Goal: Transaction & Acquisition: Purchase product/service

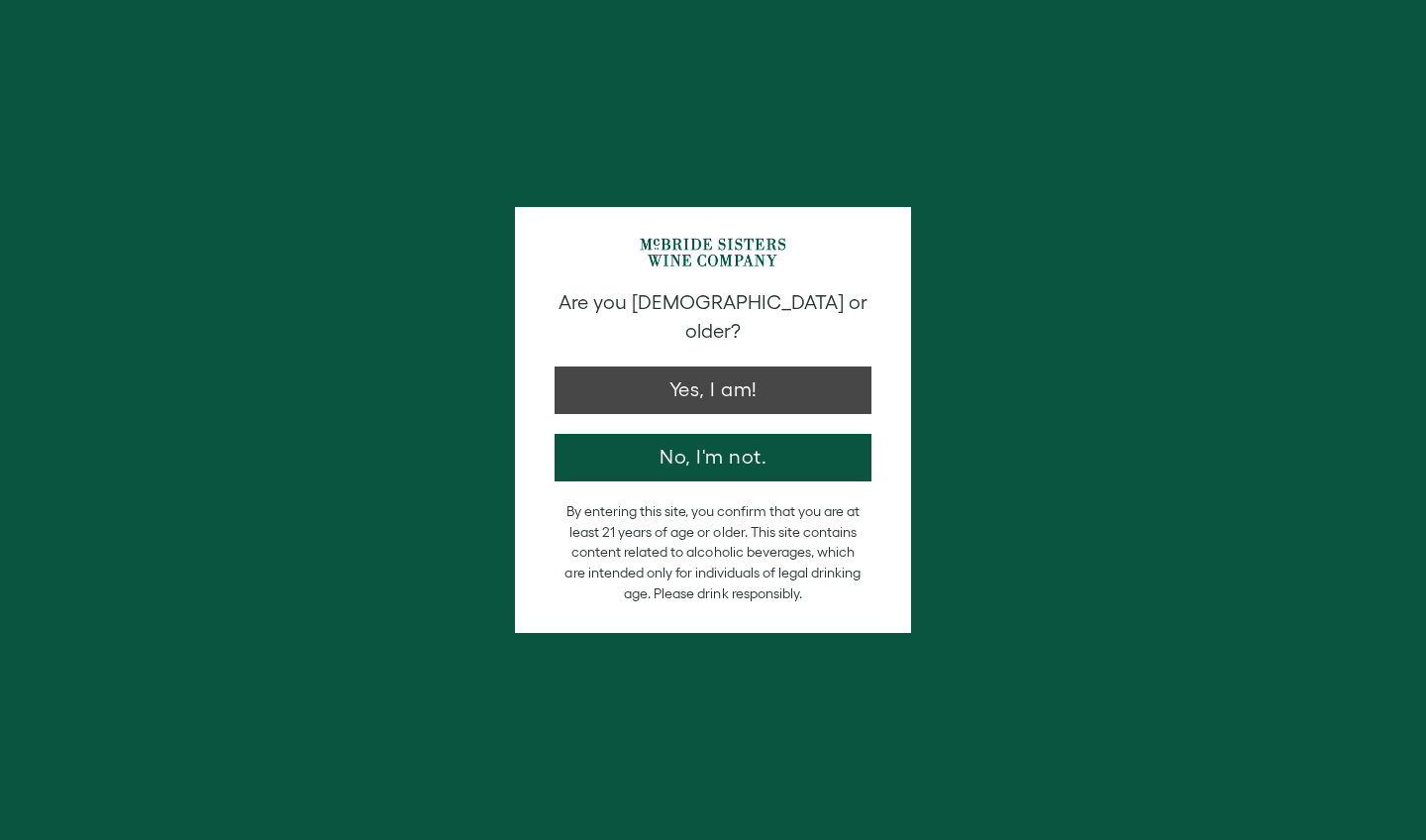
click at [568, 367] on button "Yes, I am!" at bounding box center [713, 391] width 317 height 48
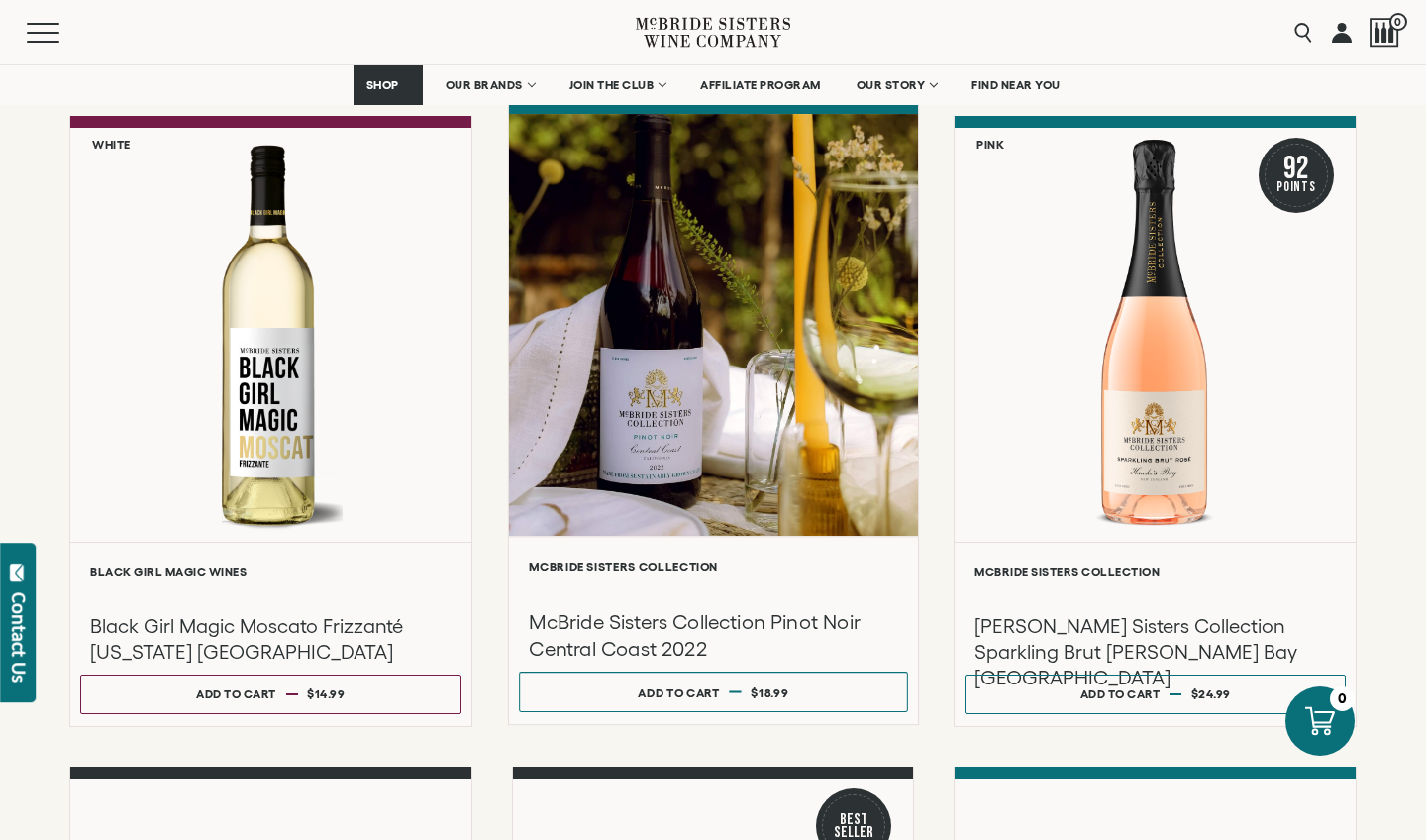
scroll to position [887, 0]
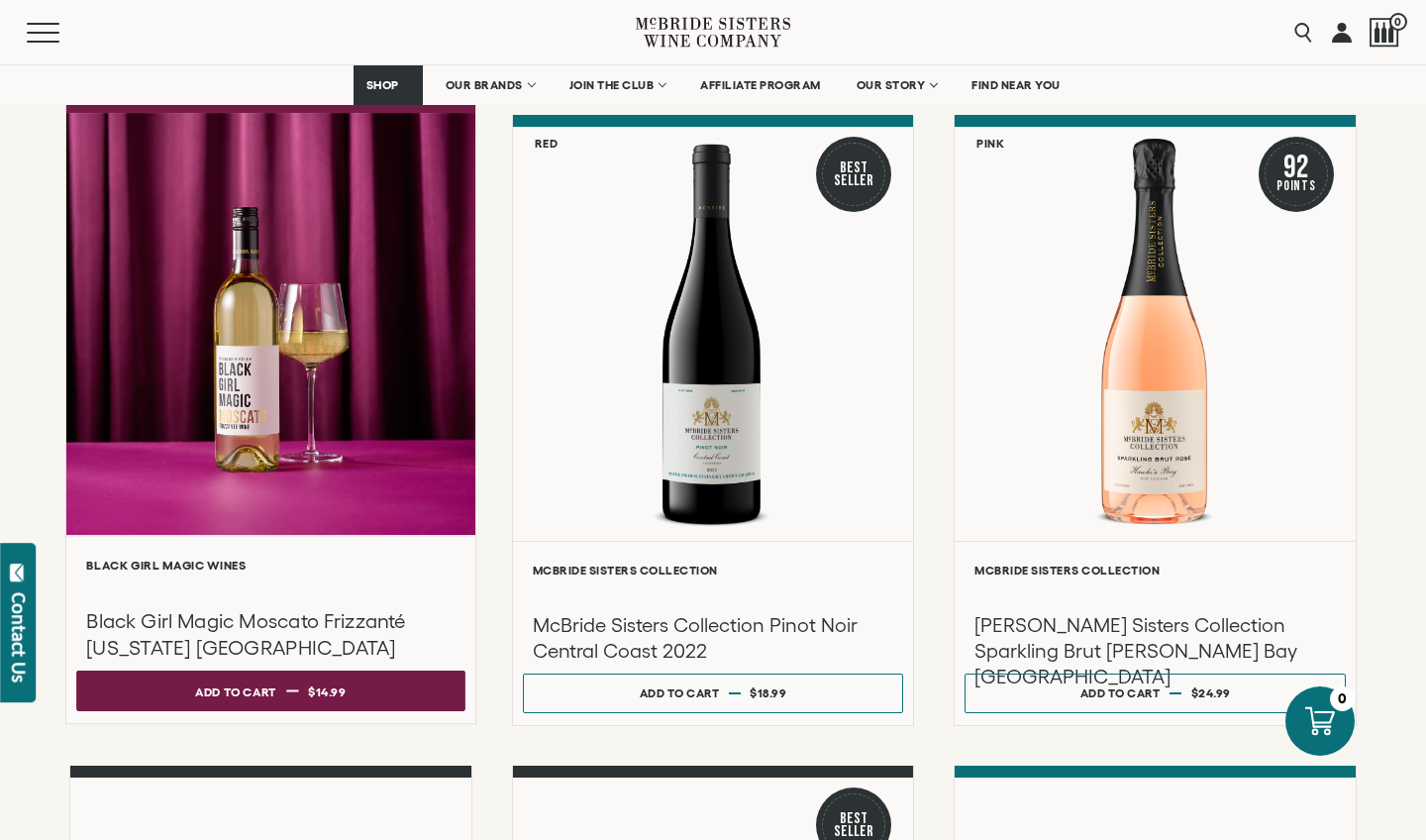
click at [394, 542] on button "Add to cart Regular price $14.99 Regular price Sale price $14.99 Unit price / p…" at bounding box center [270, 690] width 388 height 41
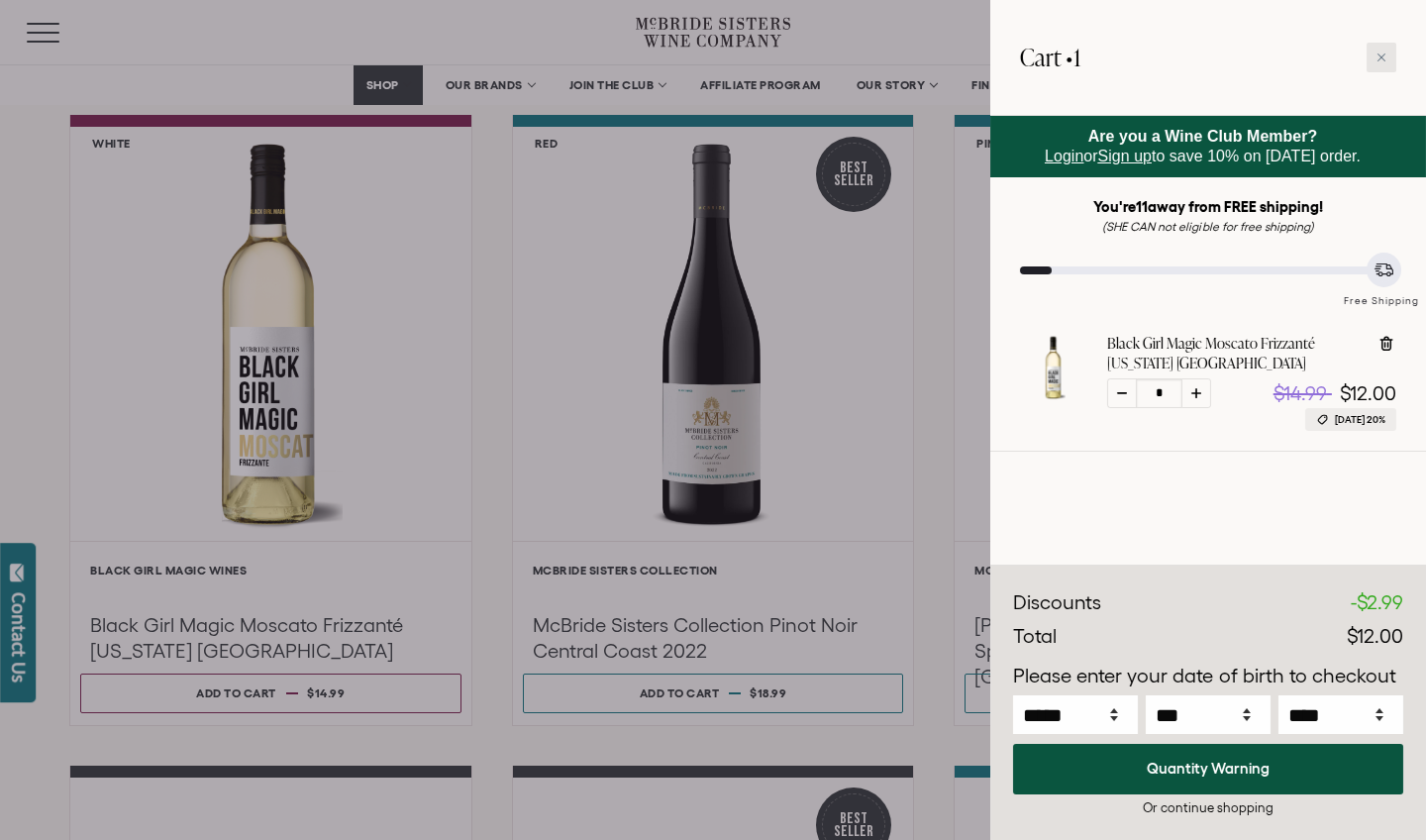
click at [568, 61] on icon at bounding box center [1381, 58] width 8 height 8
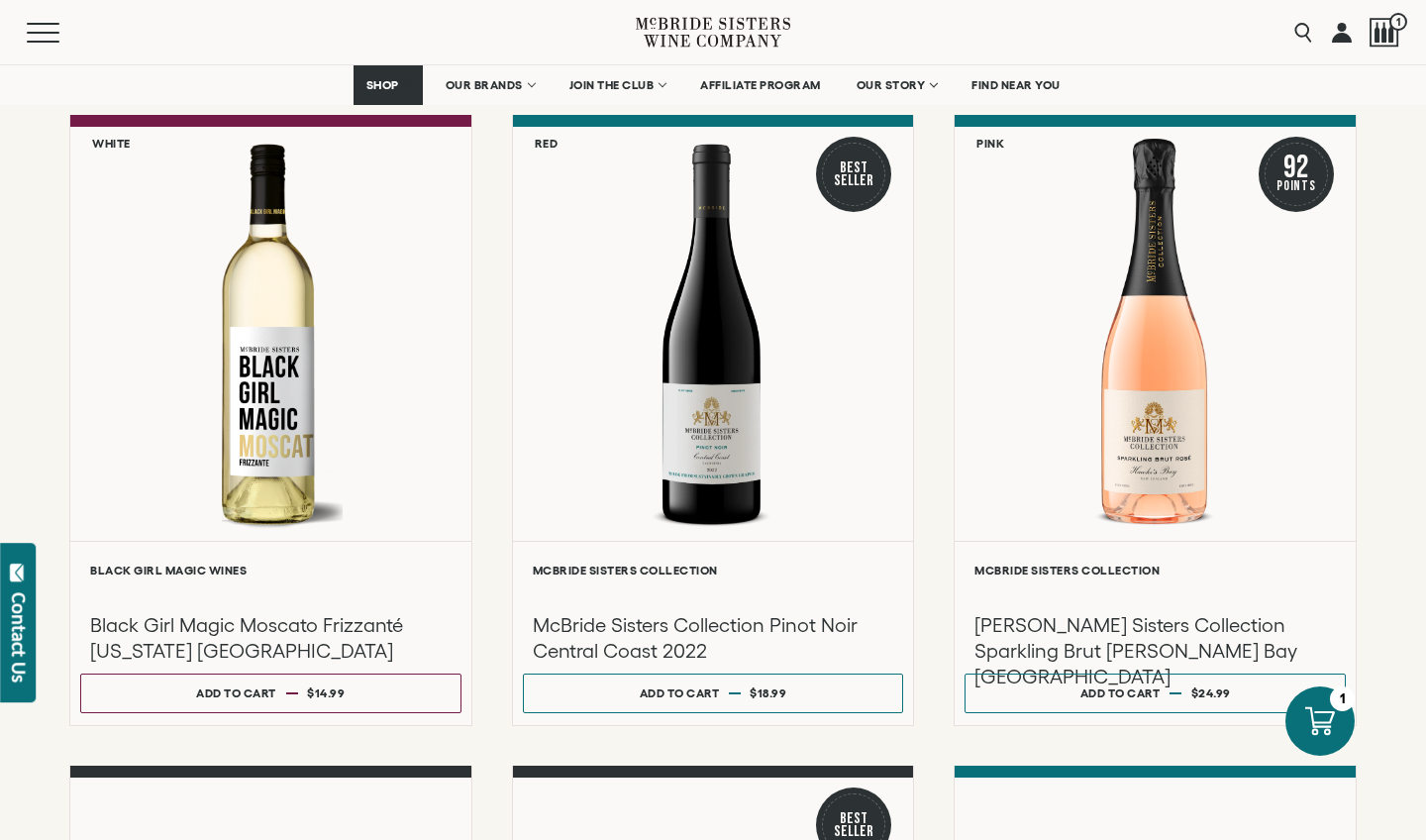
click at [568, 127] on div "**********" at bounding box center [713, 420] width 1288 height 1861
click at [568, 19] on div "Menu Search 1" at bounding box center [713, 32] width 1426 height 65
click at [568, 389] on div "**********" at bounding box center [713, 484] width 1426 height 1988
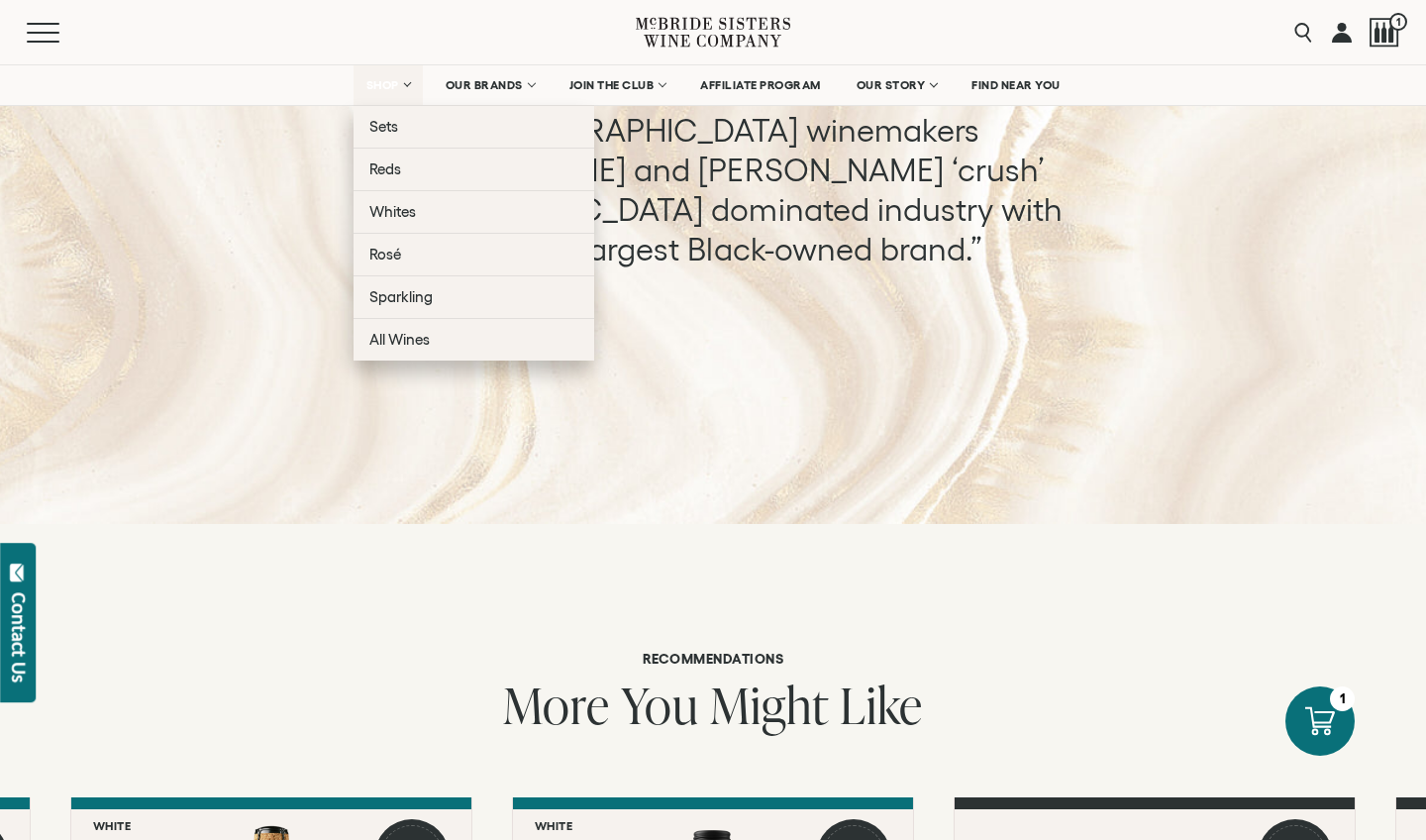
click at [387, 84] on span "SHOP" at bounding box center [384, 85] width 34 height 14
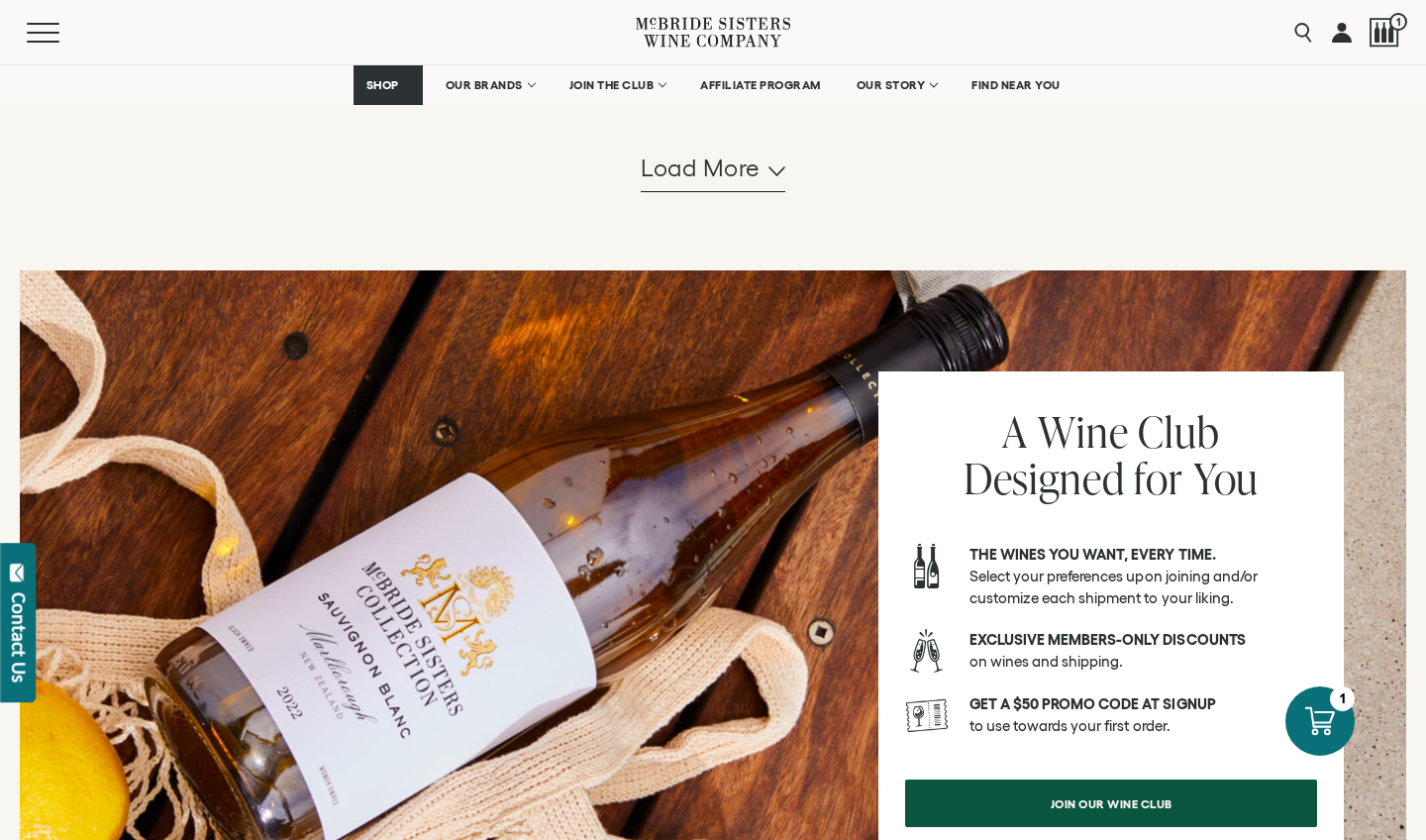
scroll to position [2206, 0]
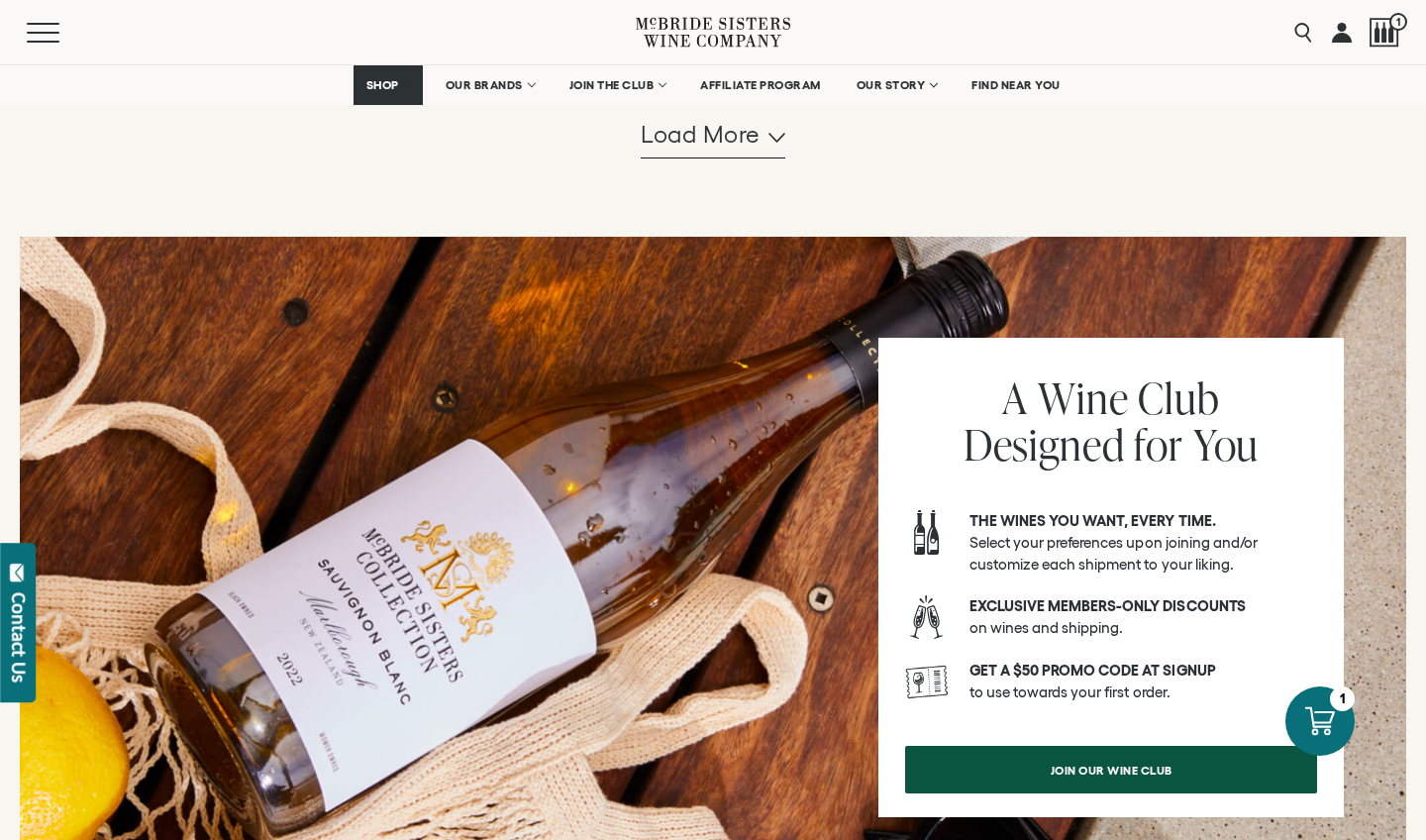
click at [732, 151] on span "Load more" at bounding box center [700, 135] width 120 height 34
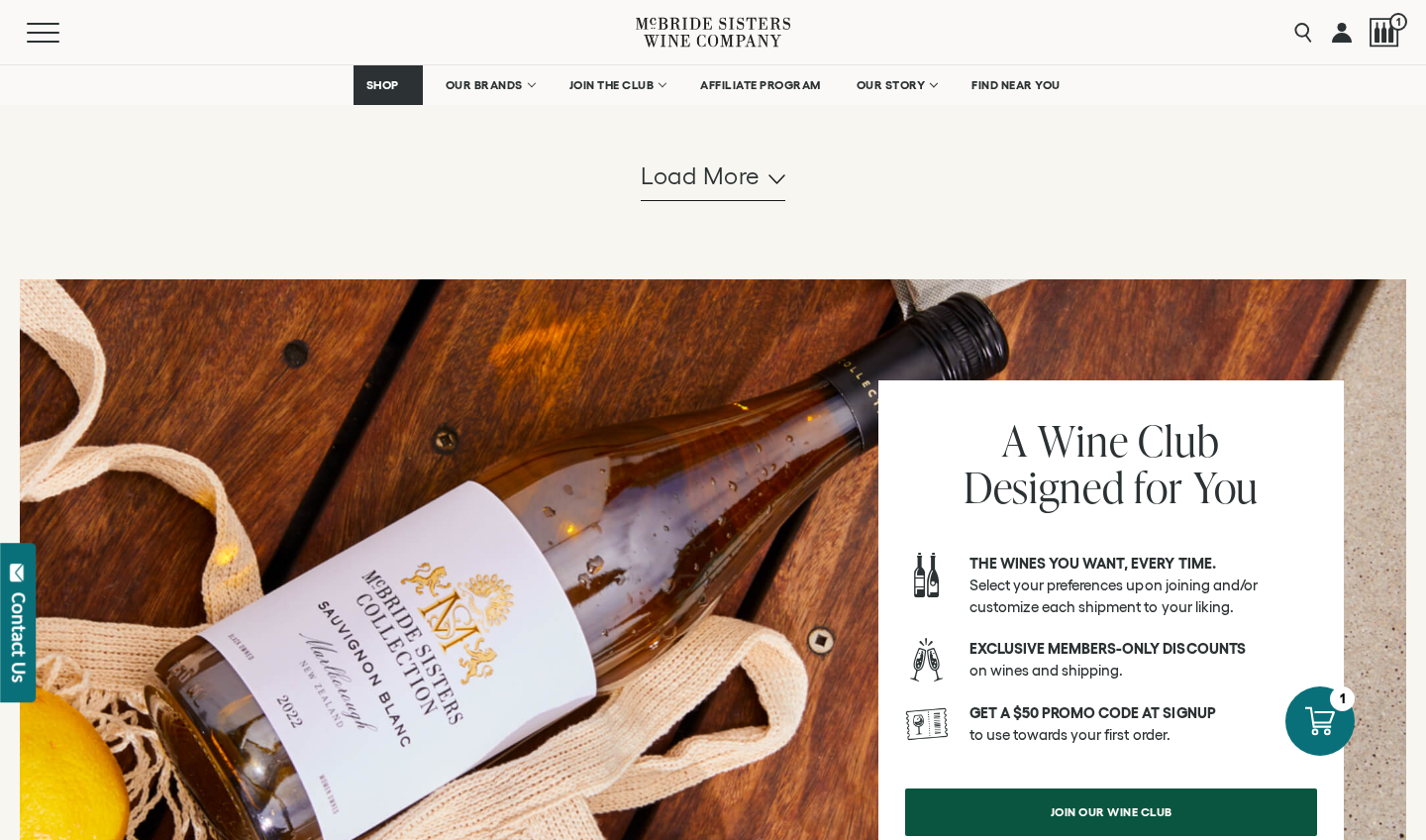
scroll to position [4194, 0]
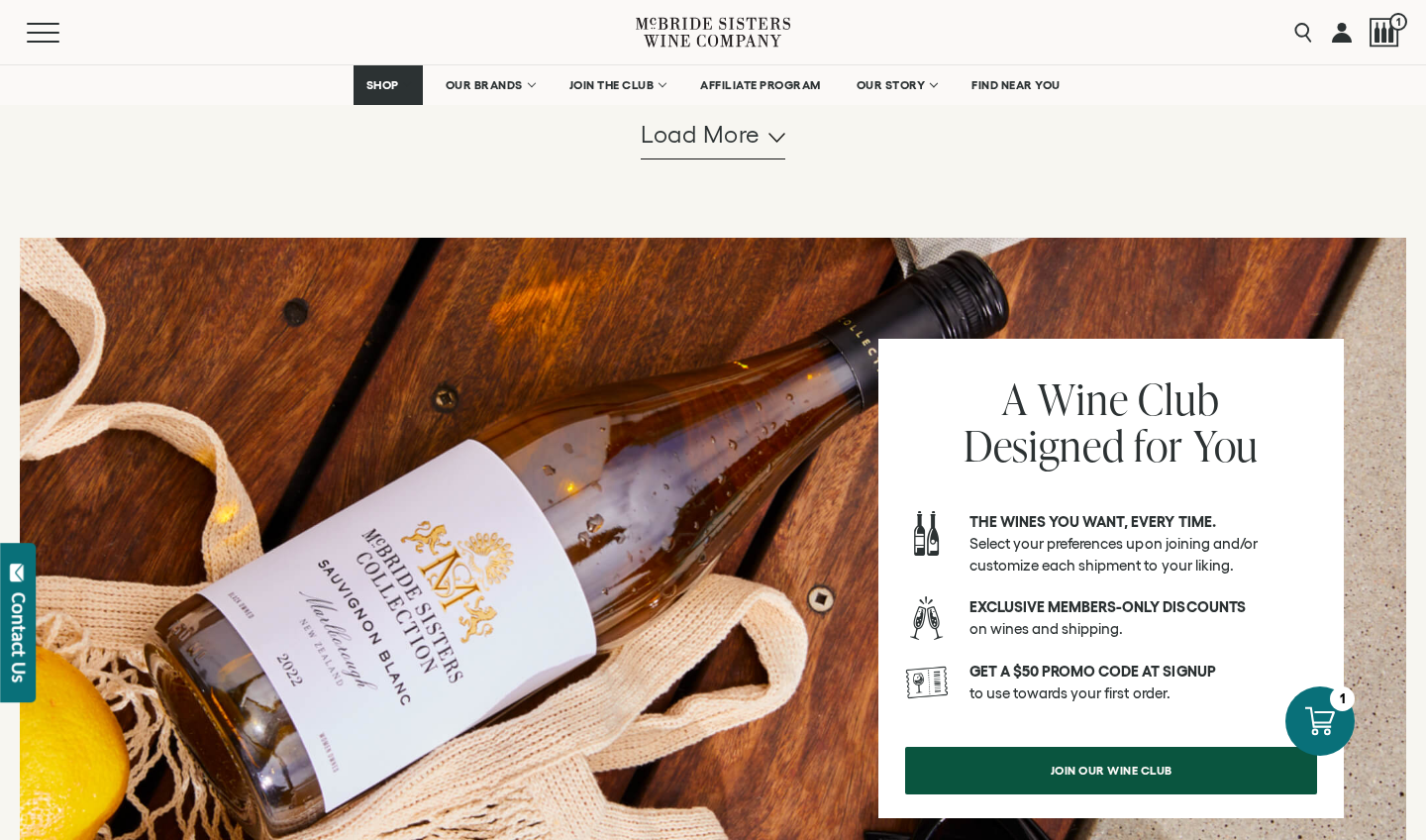
click at [672, 151] on span "Load more" at bounding box center [700, 135] width 120 height 34
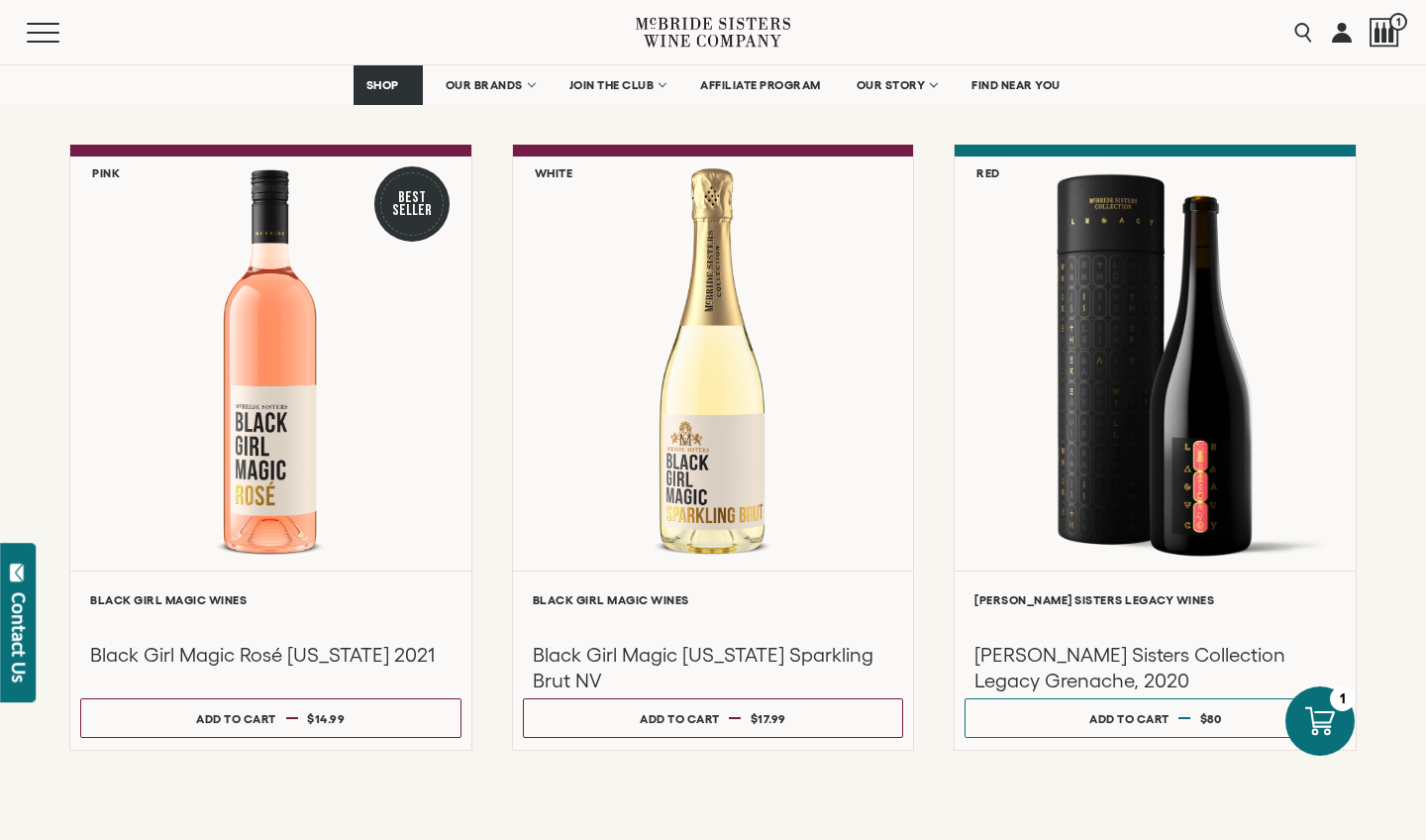
scroll to position [5222, 0]
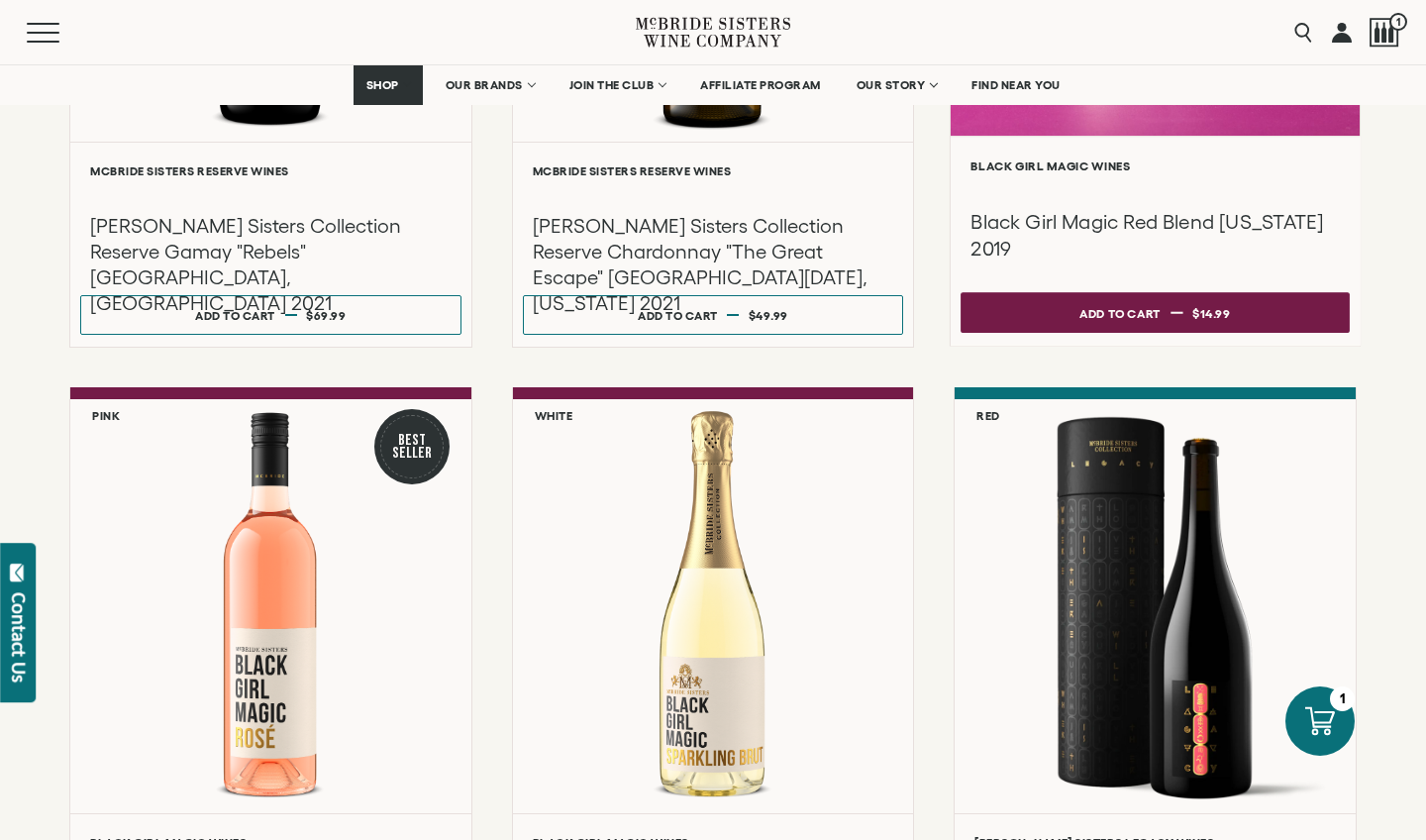
click at [1089, 328] on div "Add to cart" at bounding box center [1121, 313] width 82 height 30
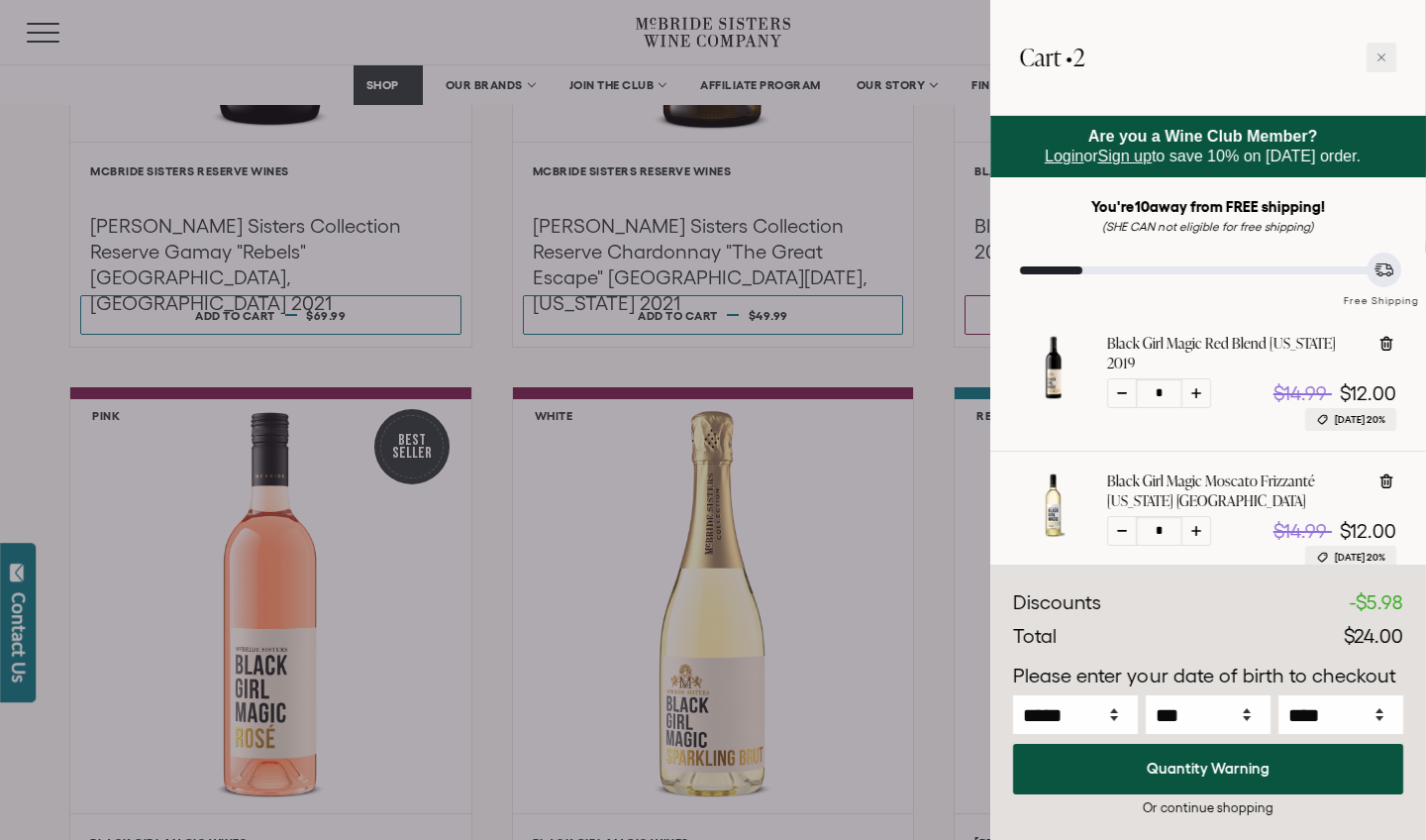
click at [1196, 388] on icon at bounding box center [1196, 393] width 10 height 10
type input "*"
click at [1386, 61] on div at bounding box center [1381, 58] width 30 height 30
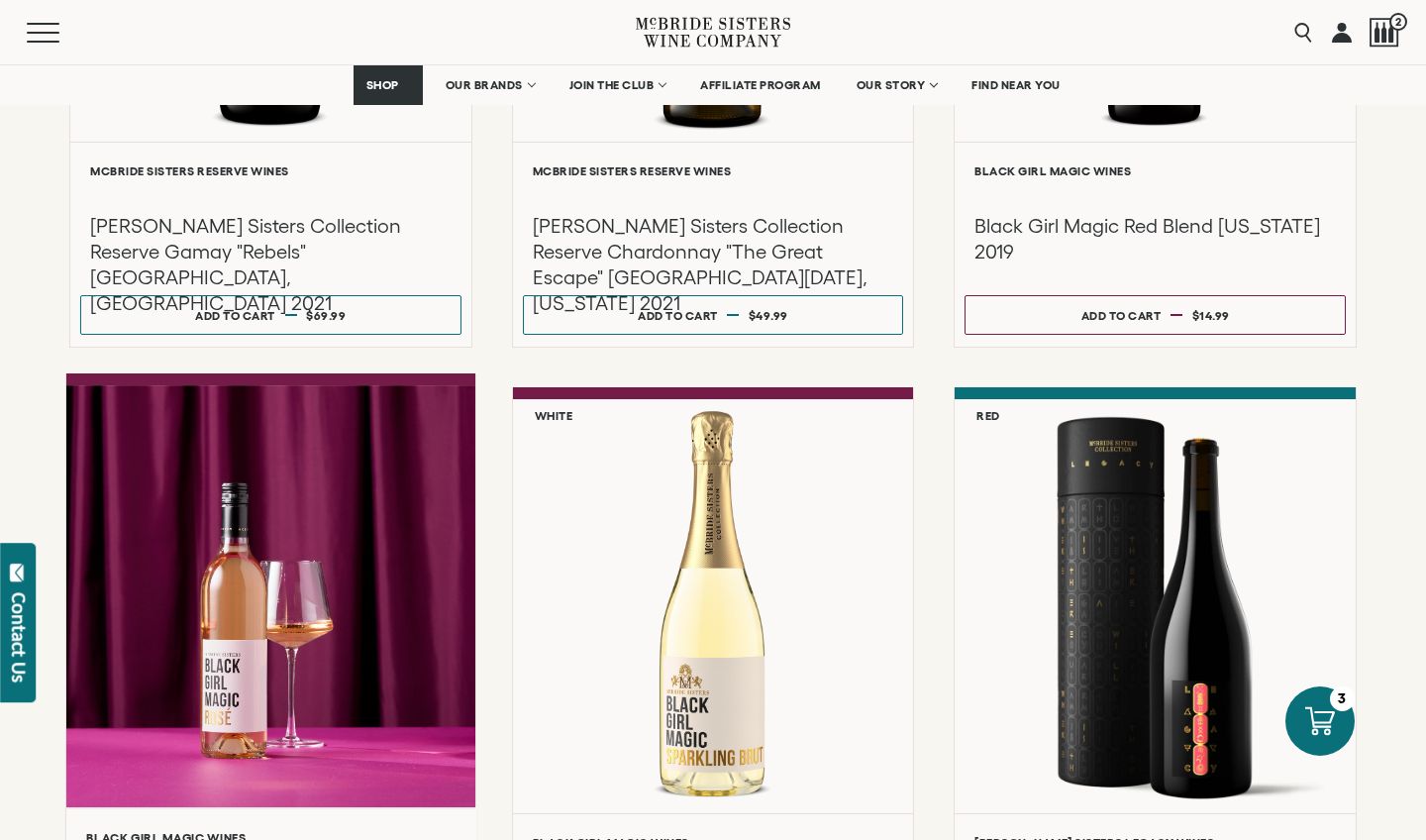
click at [323, 632] on div at bounding box center [270, 595] width 409 height 421
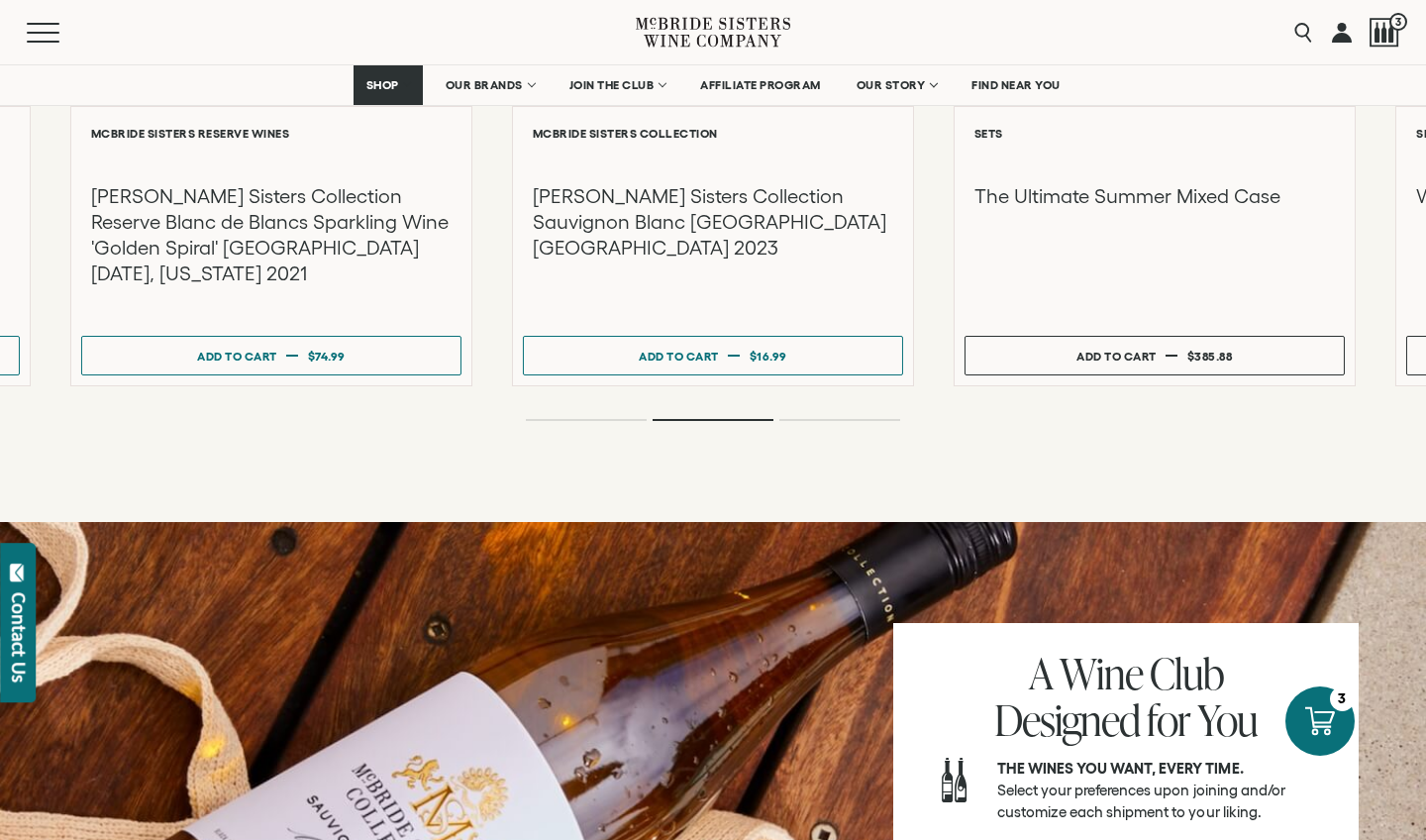
scroll to position [2173, 0]
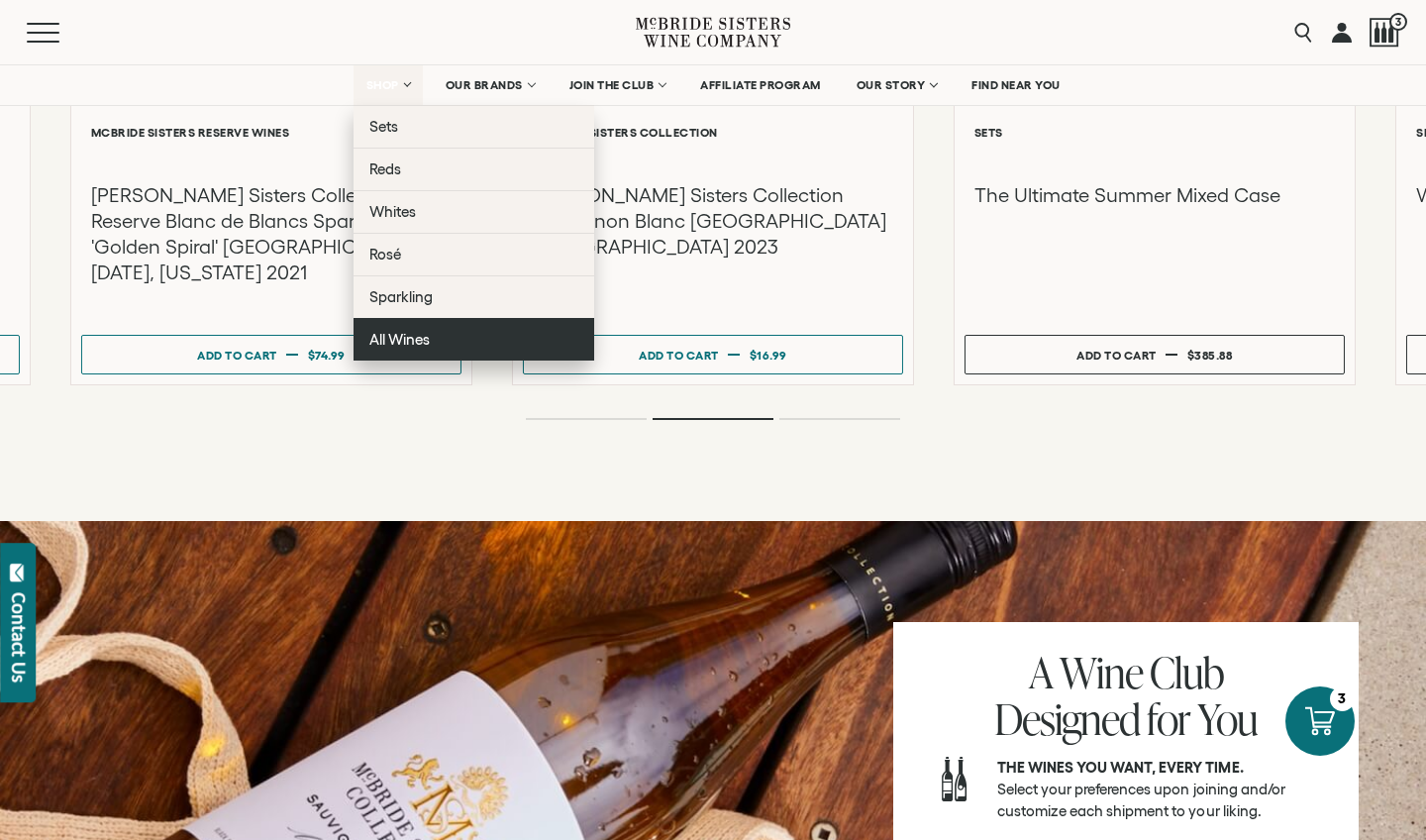
click at [379, 344] on span "All Wines" at bounding box center [399, 339] width 61 height 17
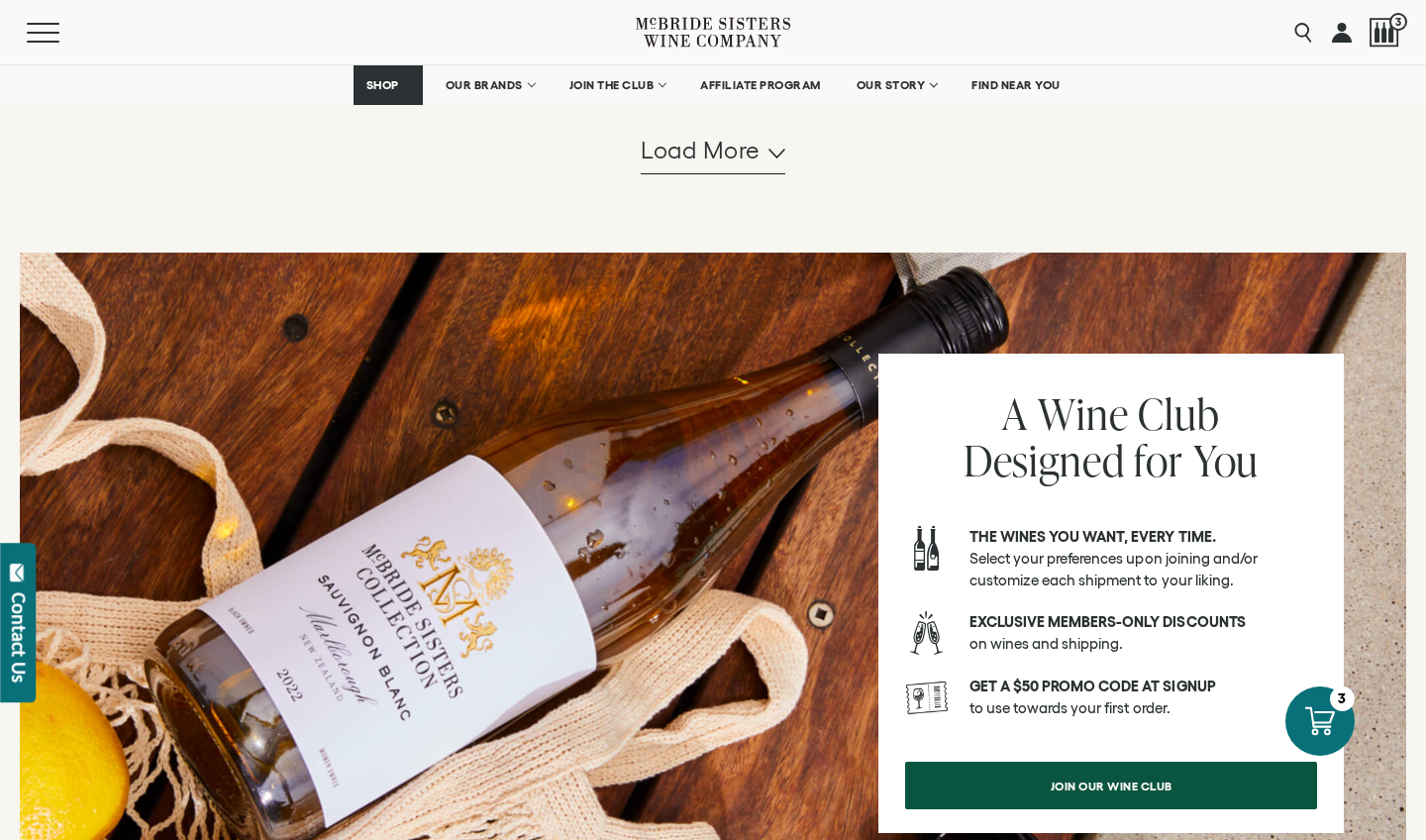
scroll to position [2239, 0]
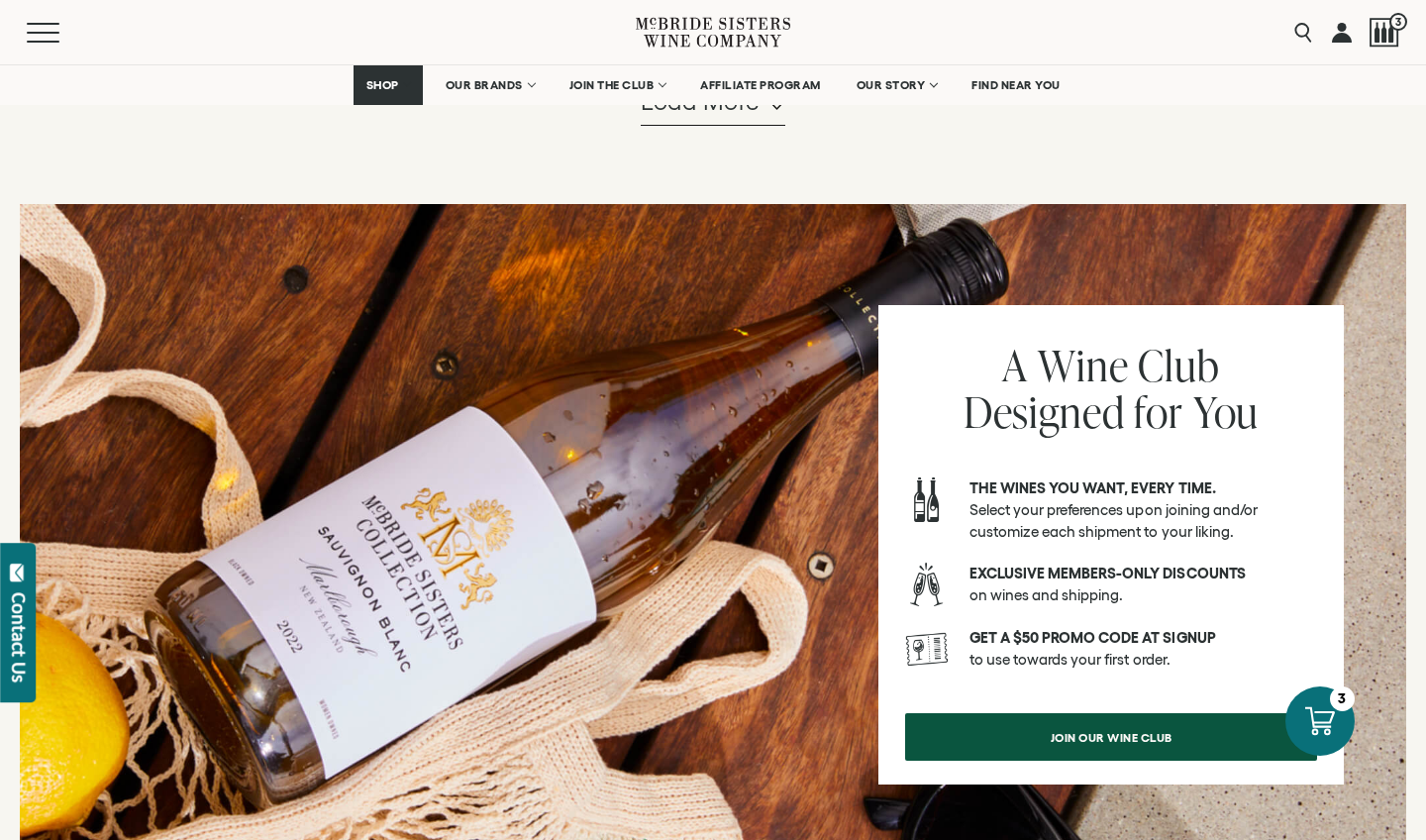
click at [710, 119] on span "Load more" at bounding box center [700, 102] width 120 height 34
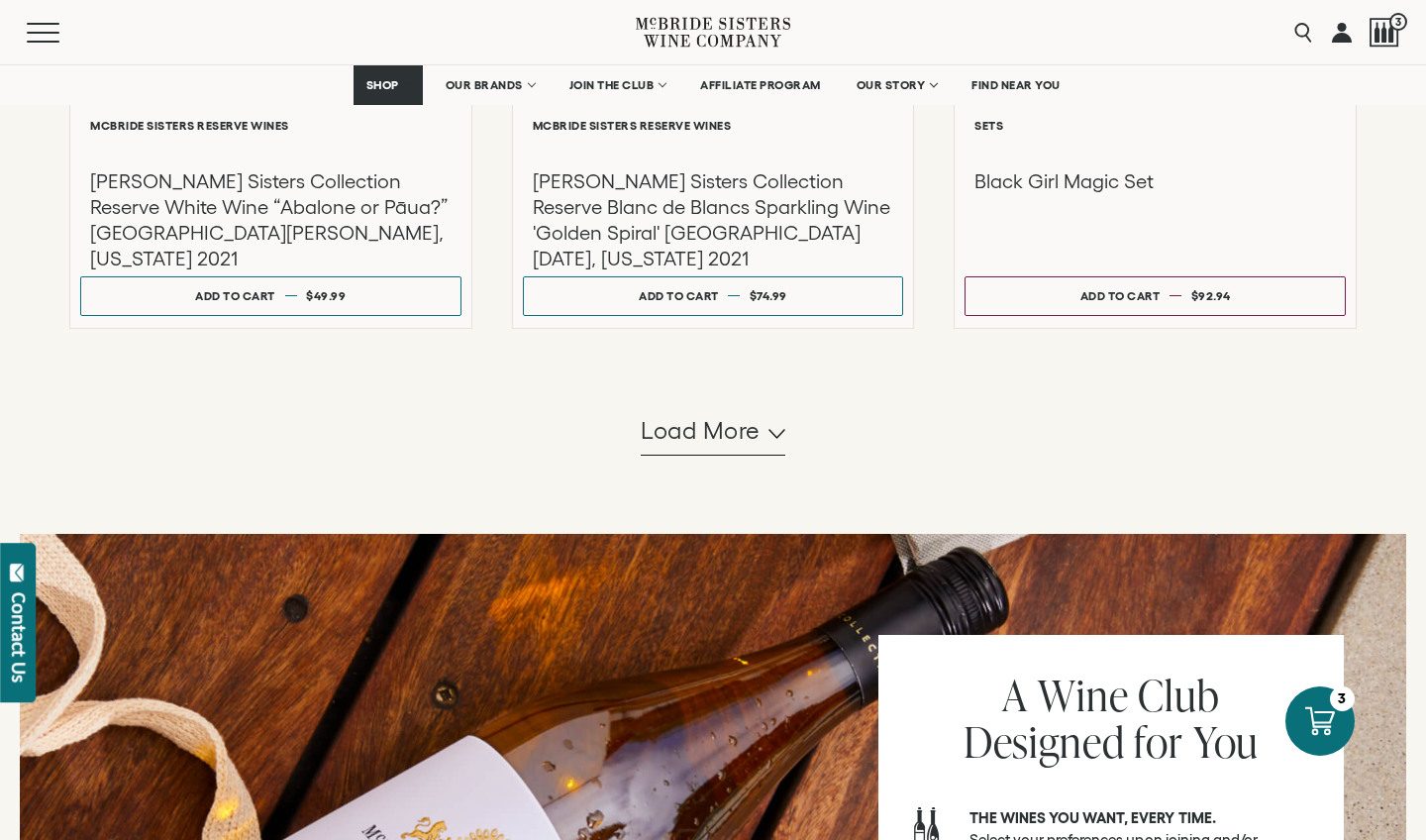
scroll to position [3902, 0]
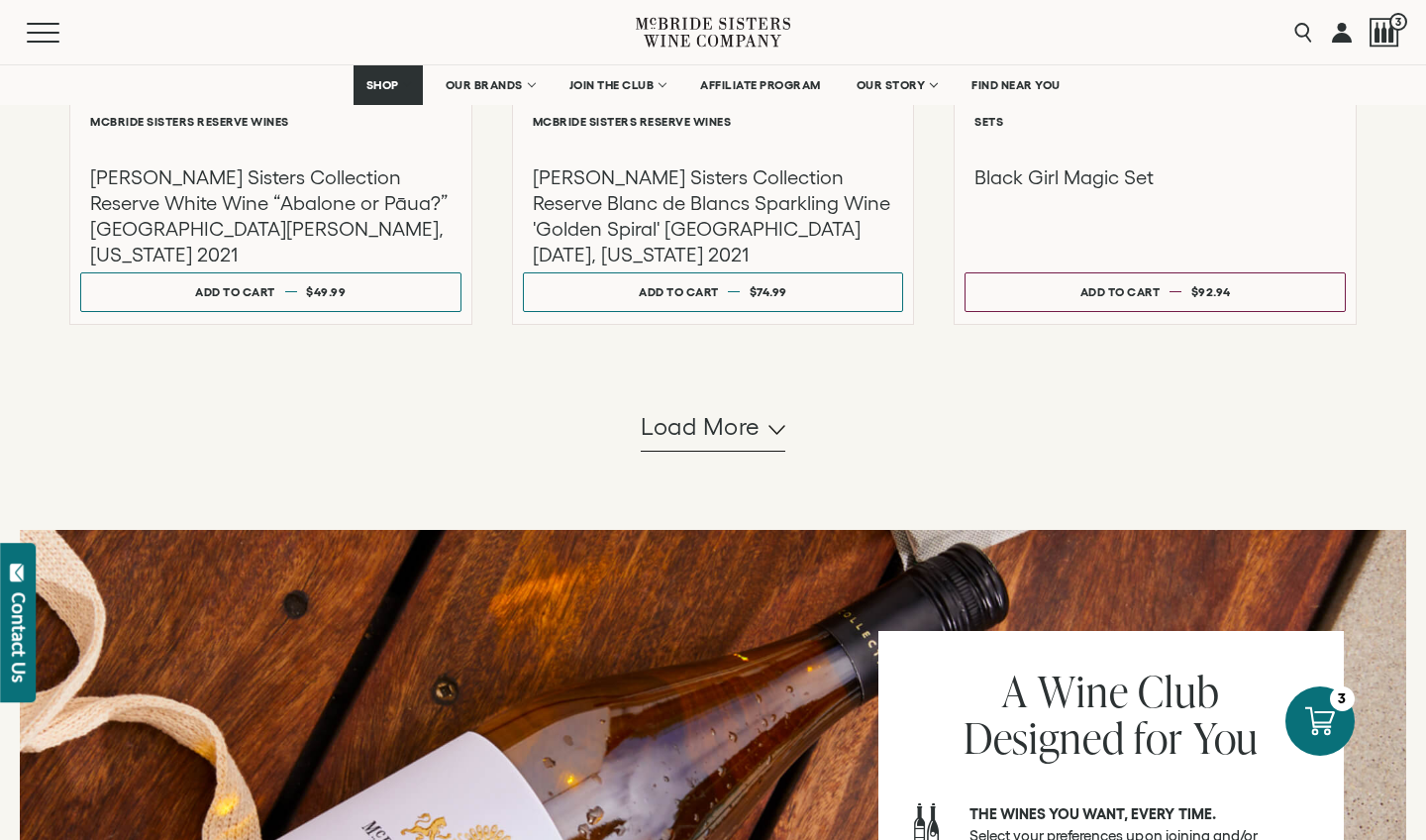
click at [680, 443] on span "Load more" at bounding box center [700, 426] width 120 height 34
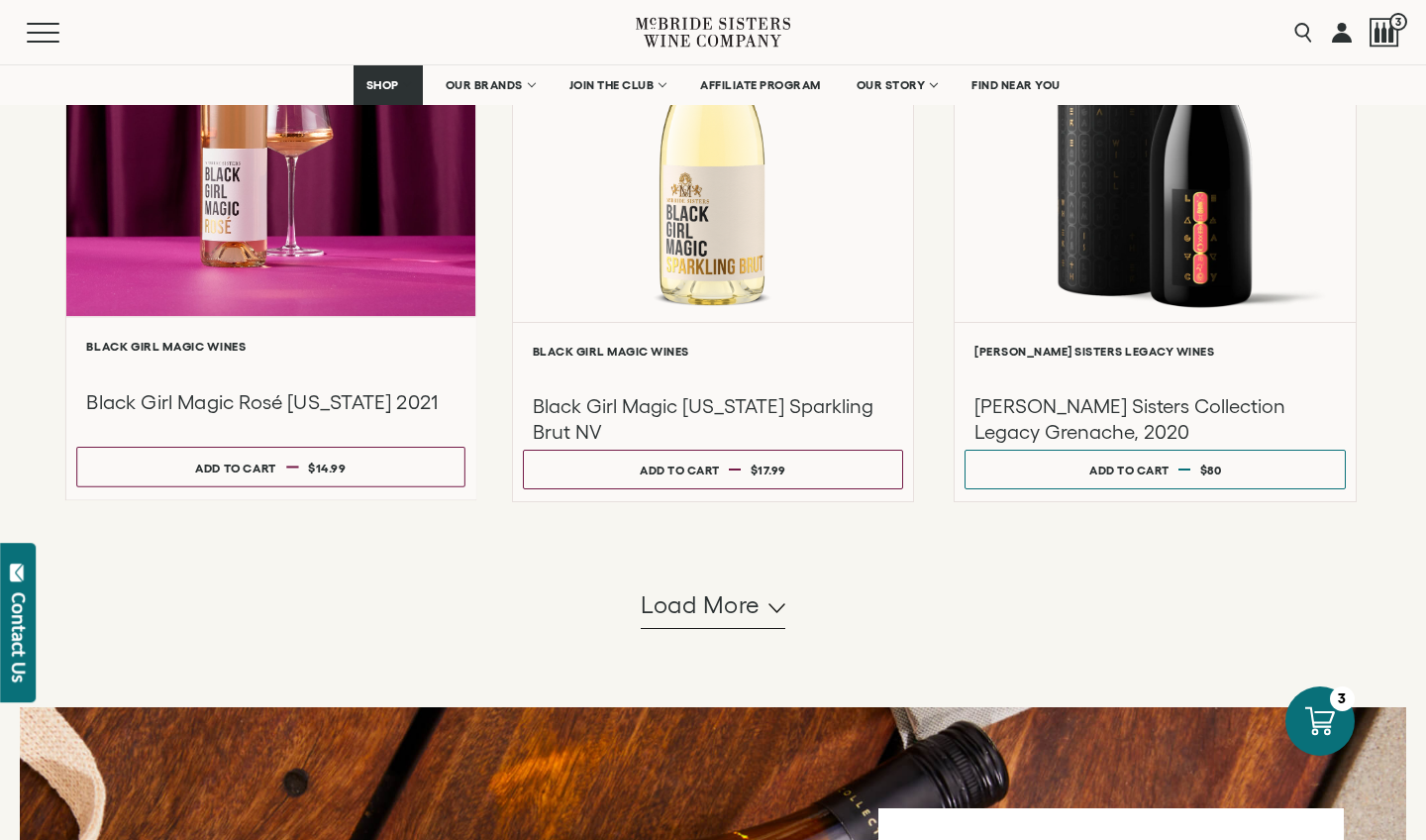
scroll to position [5716, 0]
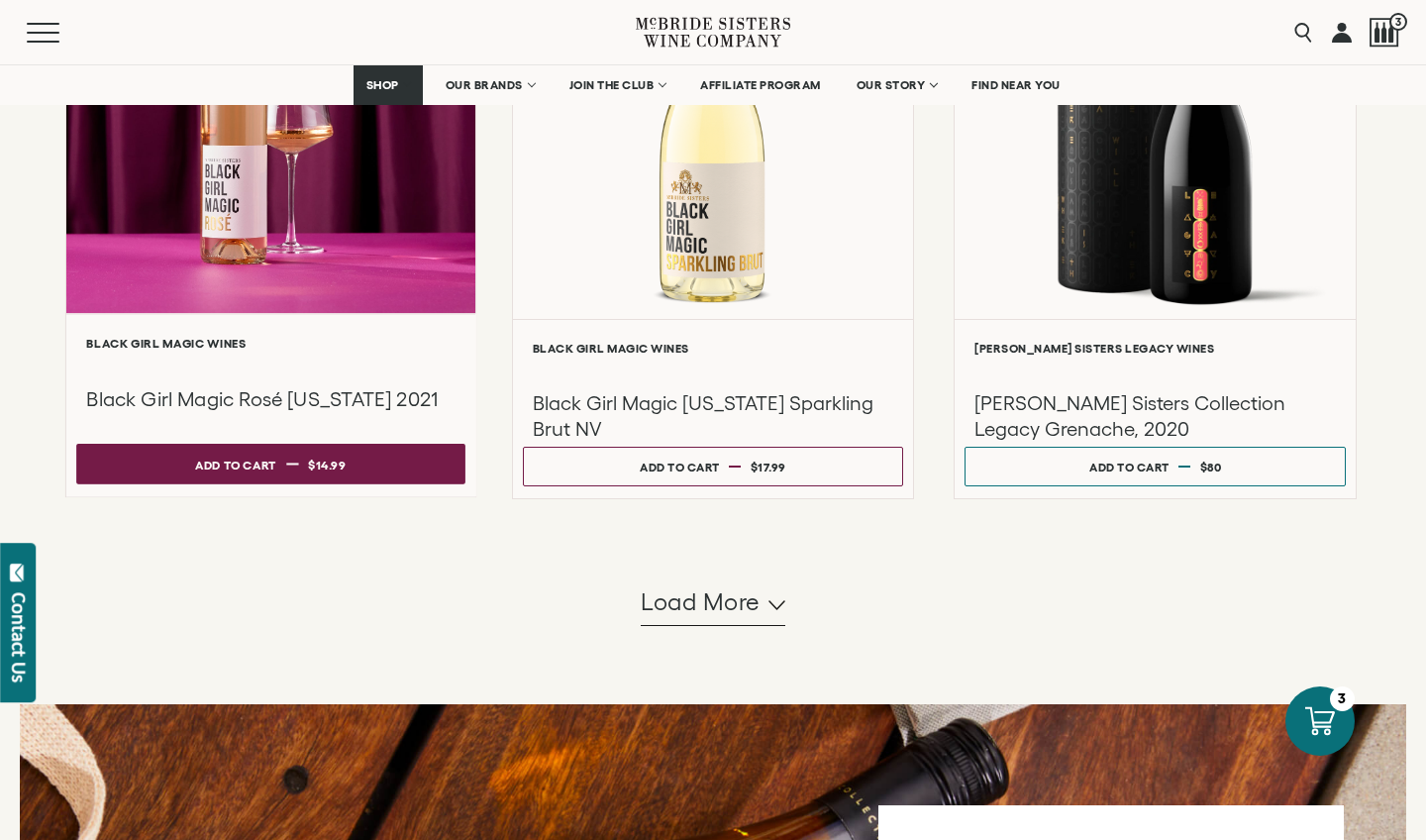
click at [349, 484] on button "Add to cart Regular price $14.99 Regular price Sale price $14.99 Unit price / p…" at bounding box center [270, 463] width 388 height 41
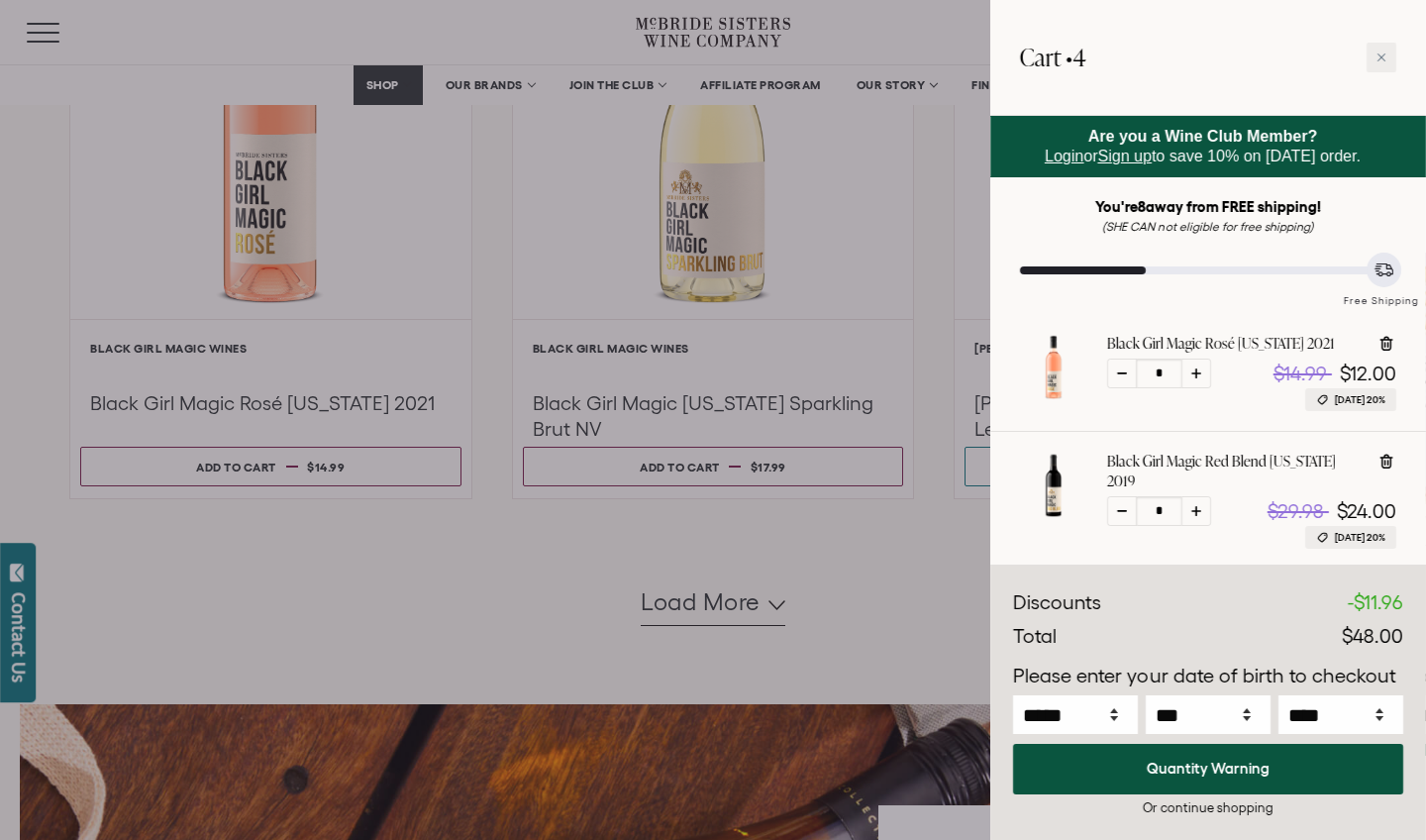
click at [1196, 374] on icon at bounding box center [1196, 374] width 10 height 10
type input "*"
click at [1378, 58] on icon at bounding box center [1381, 58] width 10 height 10
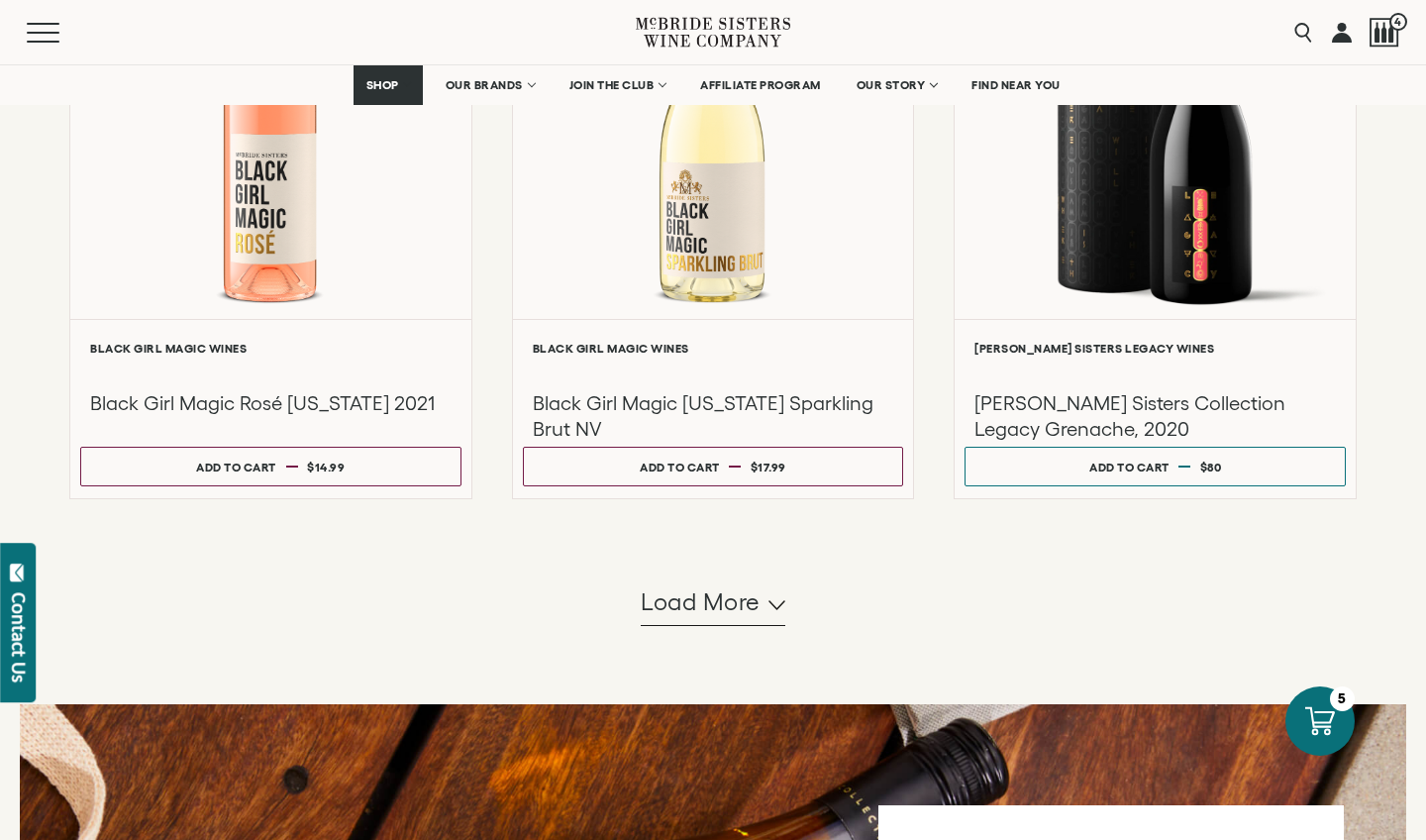
click at [750, 618] on span "Load more" at bounding box center [700, 602] width 120 height 34
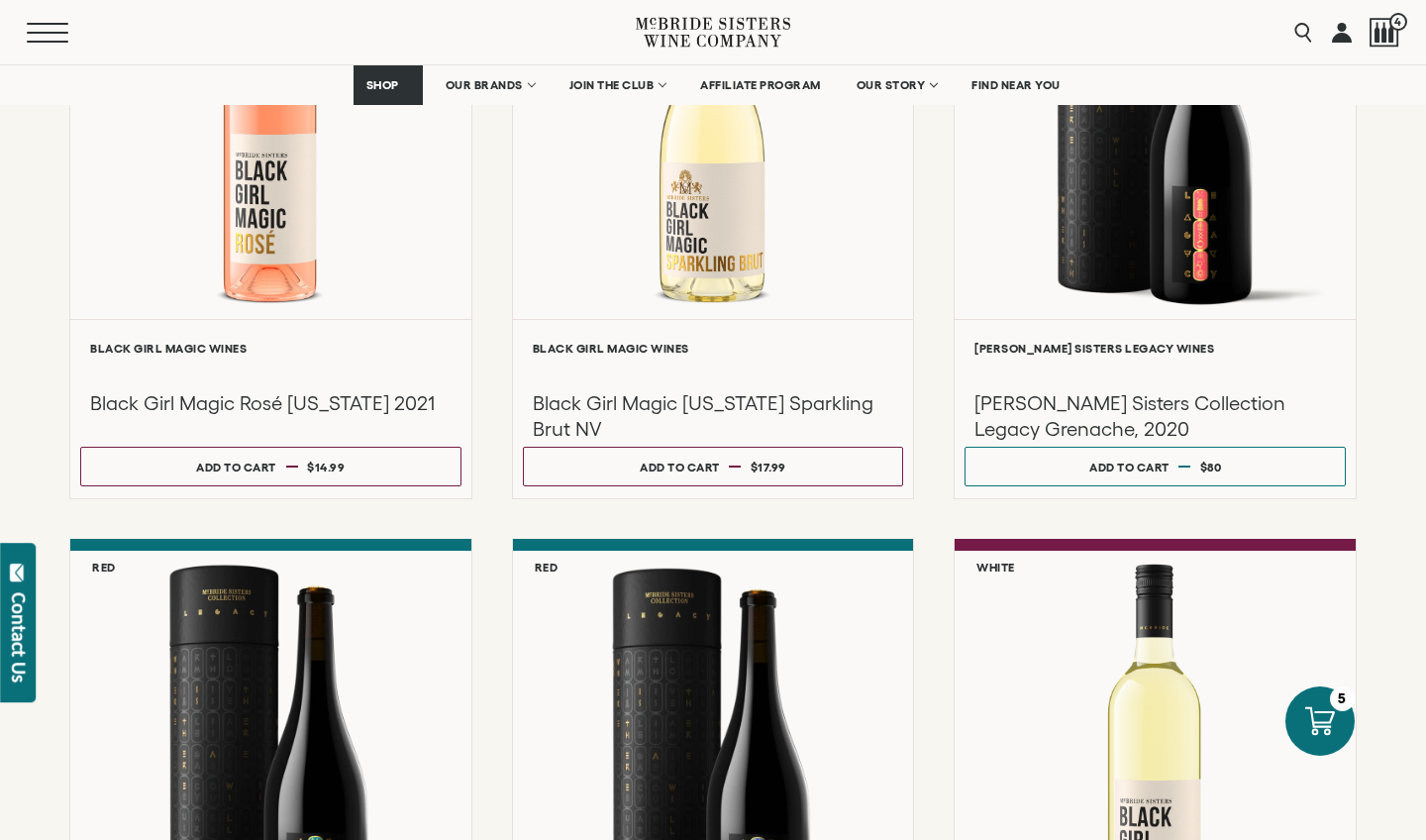
click at [34, 25] on button "Menu" at bounding box center [63, 33] width 72 height 20
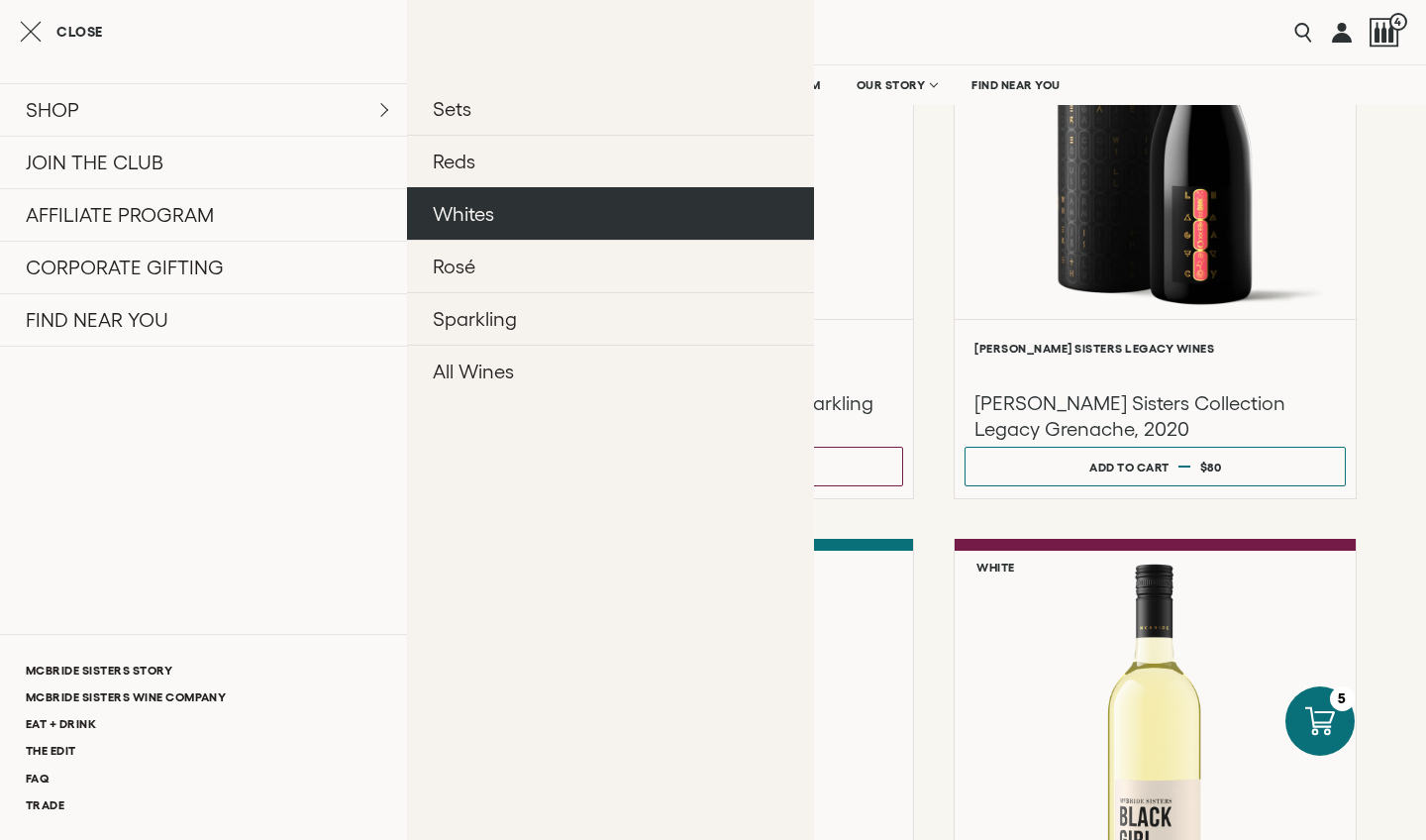
click at [453, 206] on link "Whites" at bounding box center [610, 213] width 407 height 53
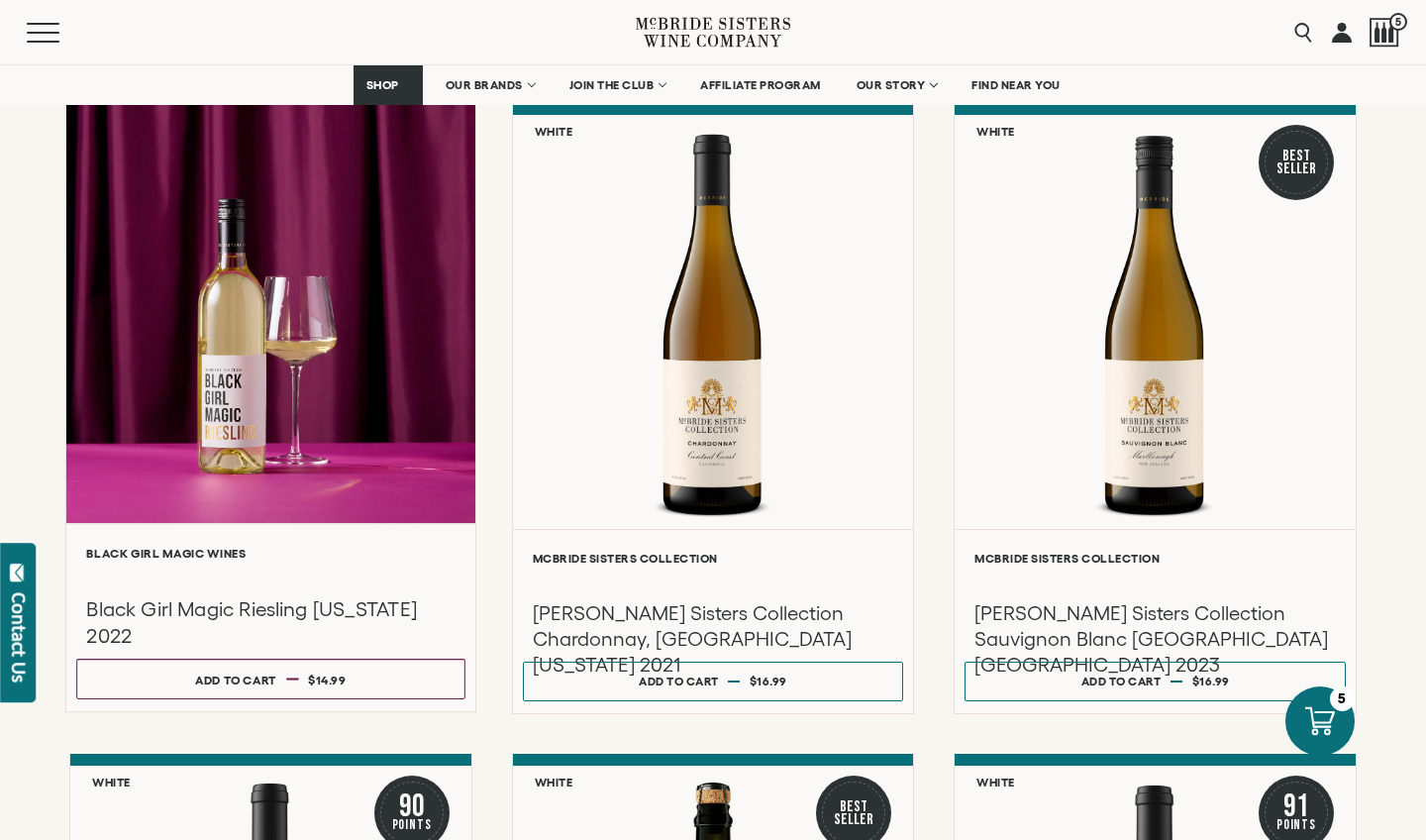
scroll to position [929, 0]
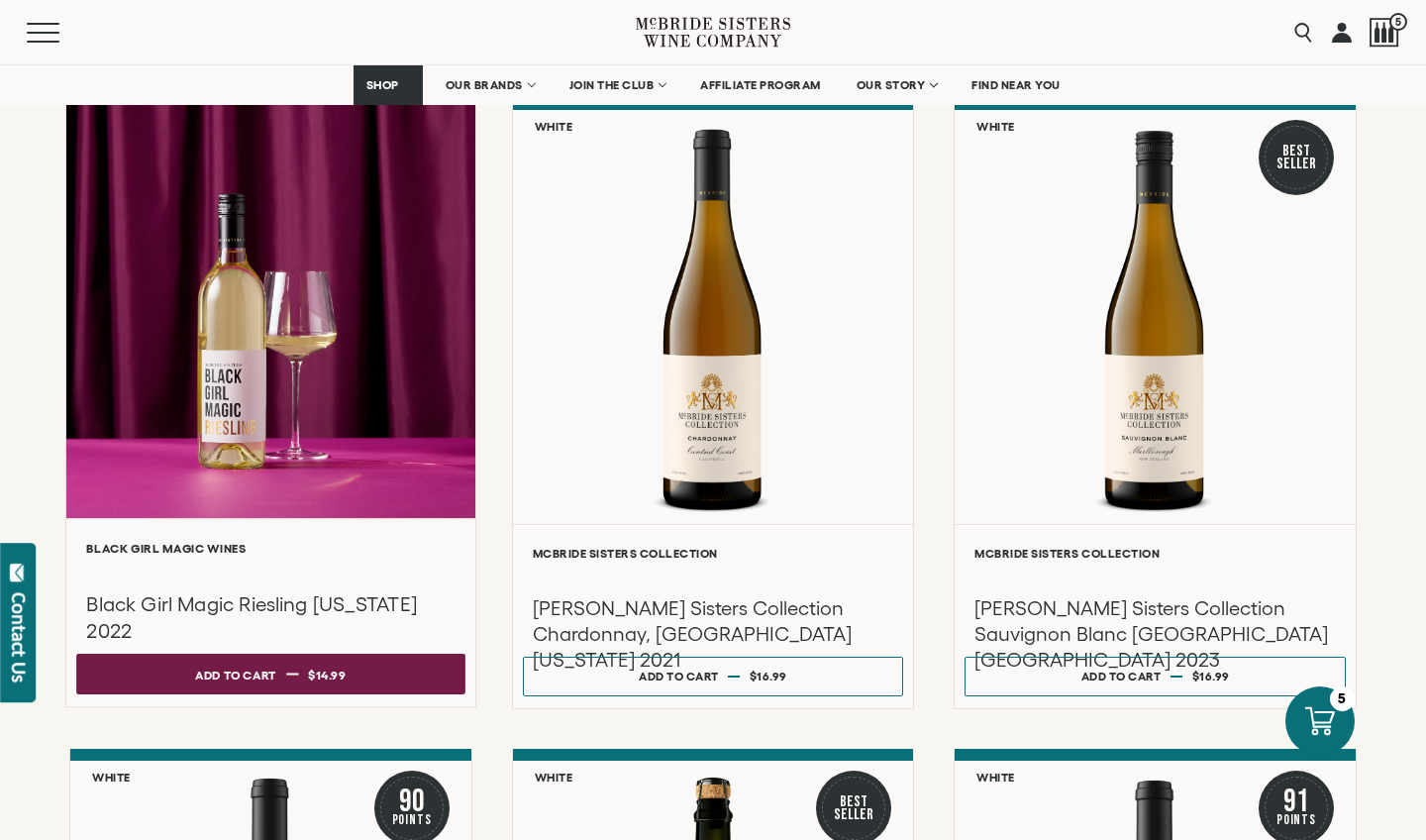
click at [320, 680] on span "$14.99" at bounding box center [327, 673] width 39 height 13
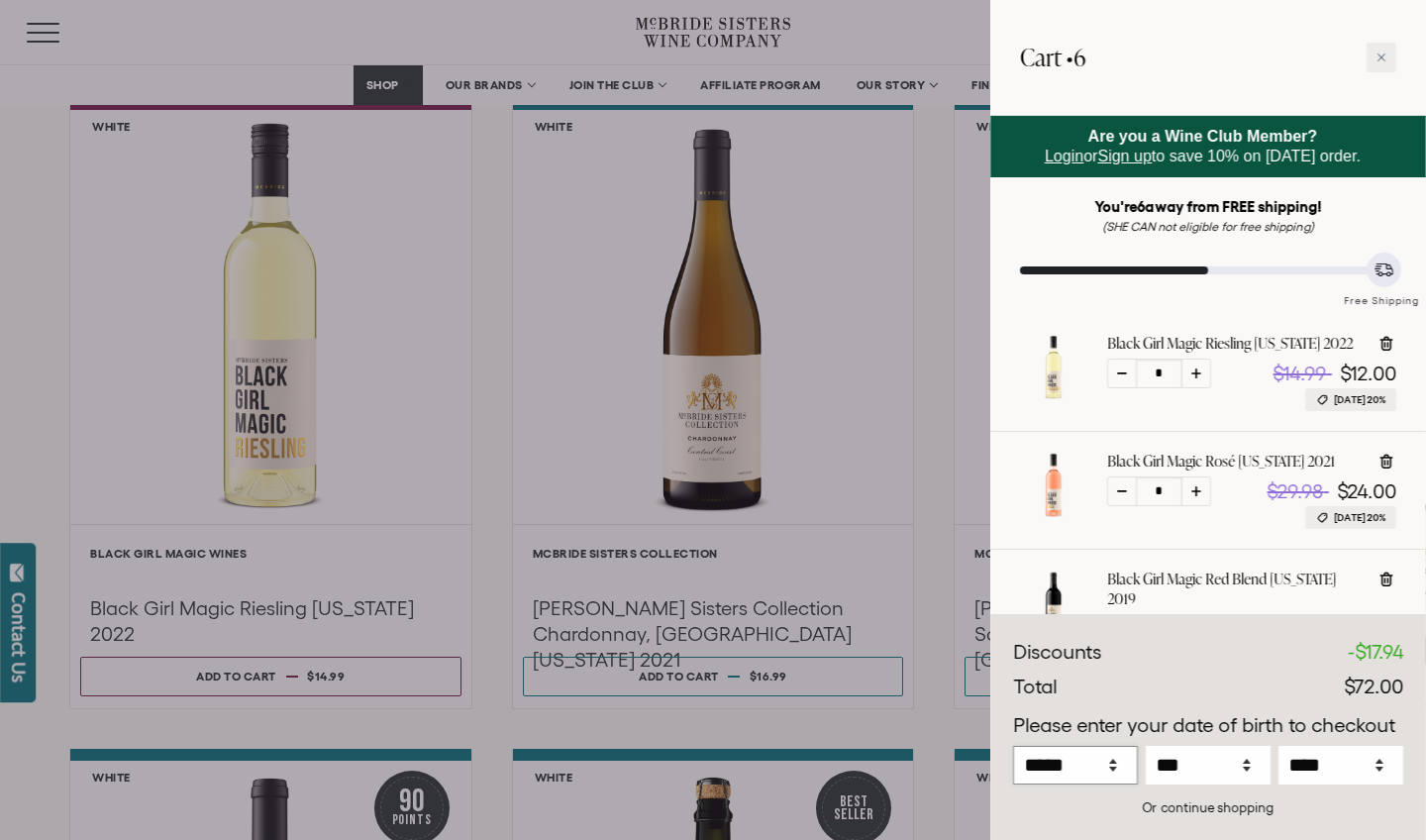
select select "*"
select select "****"
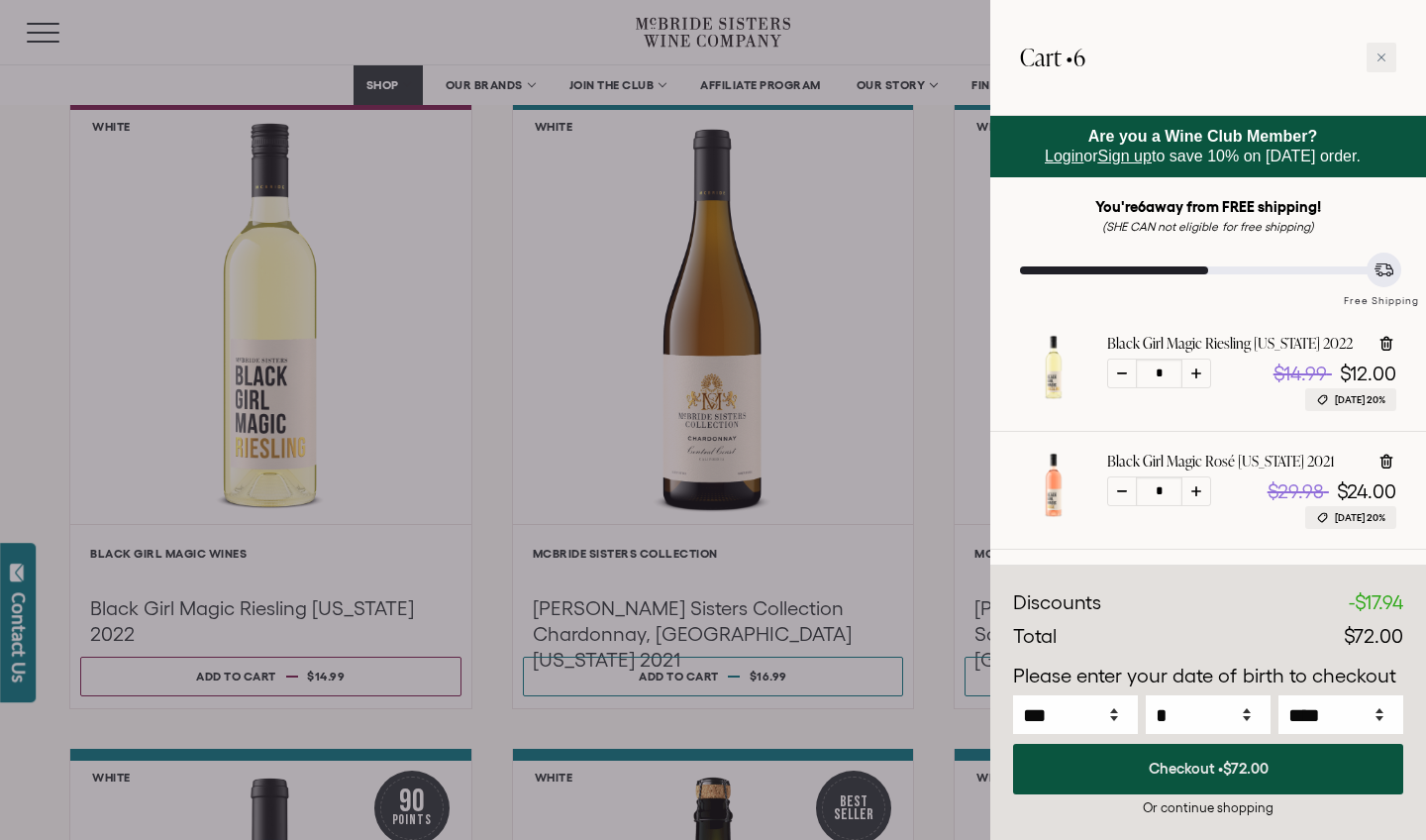
click at [1252, 765] on span "$72.00" at bounding box center [1246, 767] width 46 height 17
